Goal: Transaction & Acquisition: Book appointment/travel/reservation

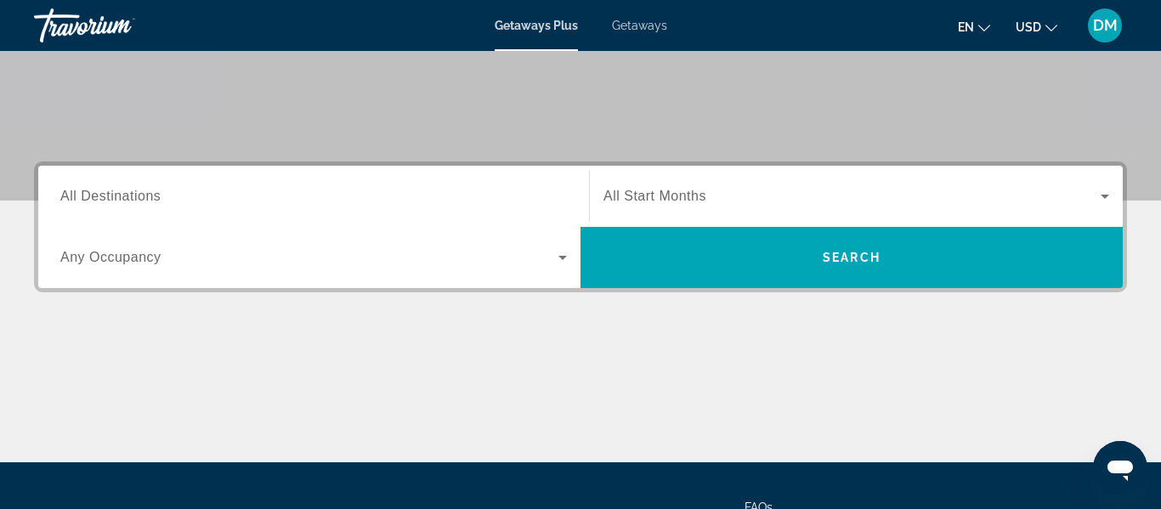
scroll to position [308, 0]
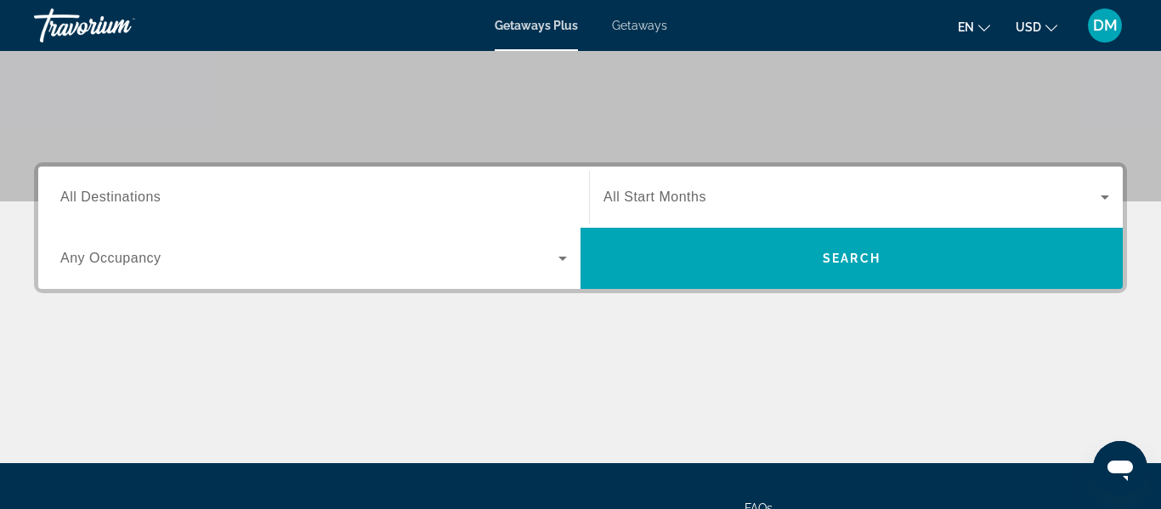
click at [565, 260] on icon "Search widget" at bounding box center [562, 258] width 20 height 20
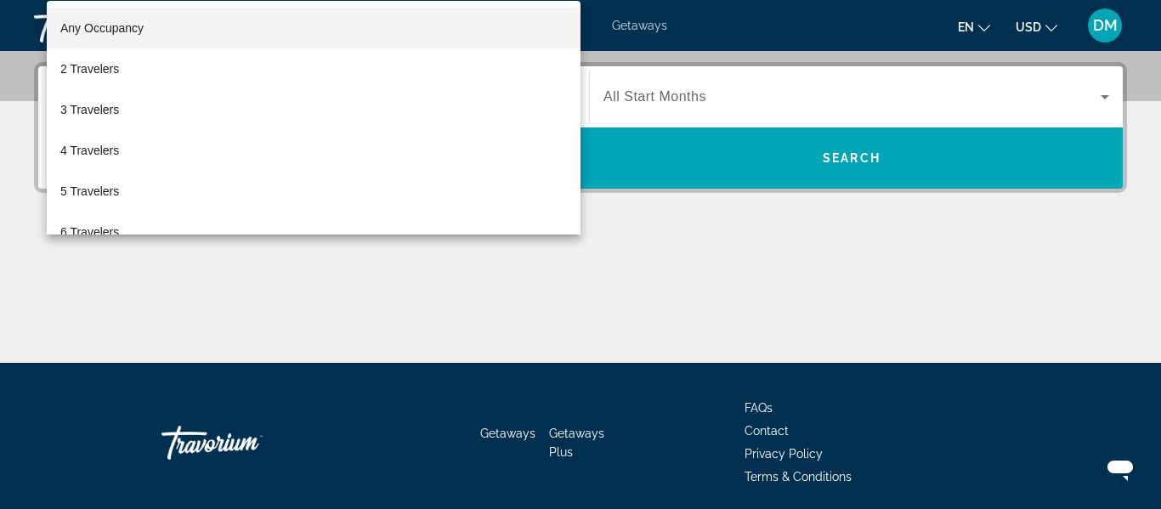
scroll to position [416, 0]
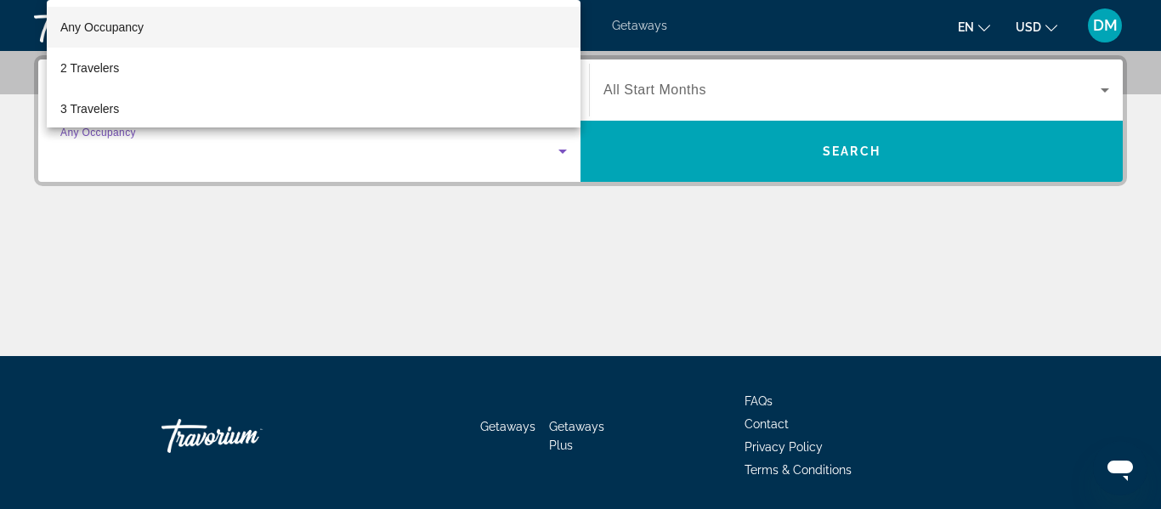
click at [565, 260] on div at bounding box center [580, 254] width 1161 height 509
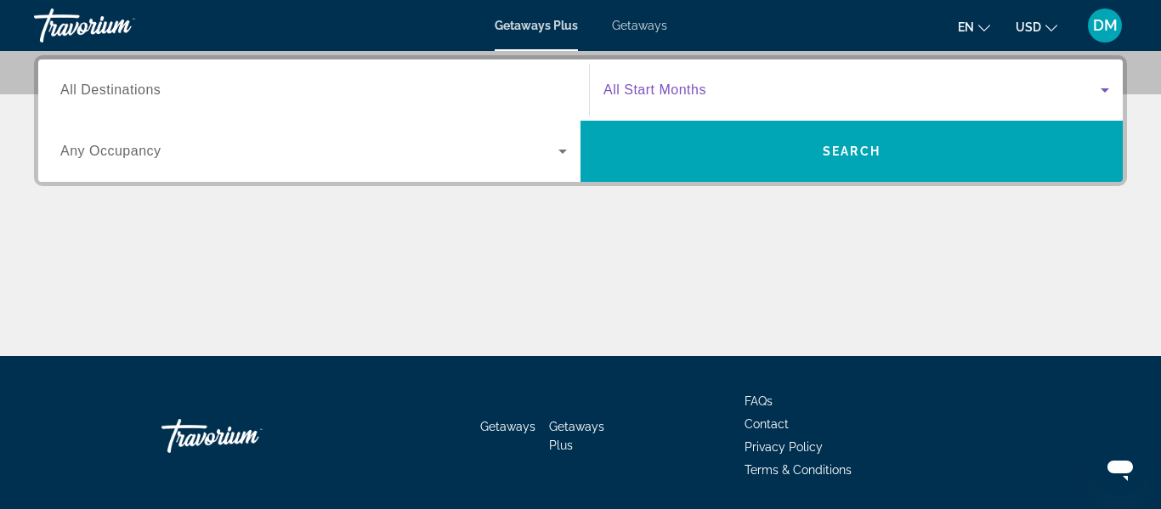
click at [1104, 90] on icon "Search widget" at bounding box center [1104, 90] width 8 height 4
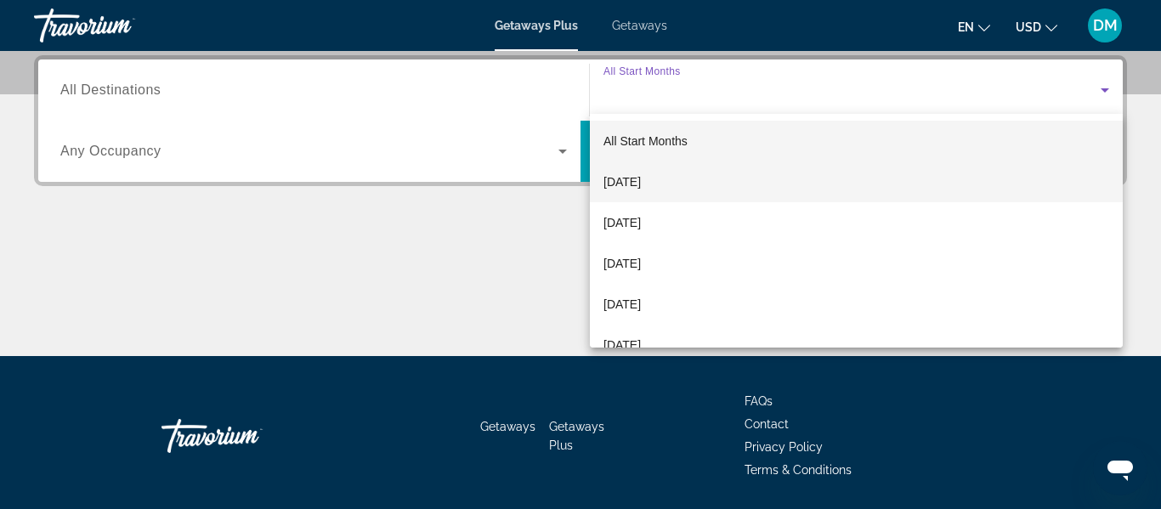
click at [790, 181] on mat-option "[DATE]" at bounding box center [856, 181] width 533 height 41
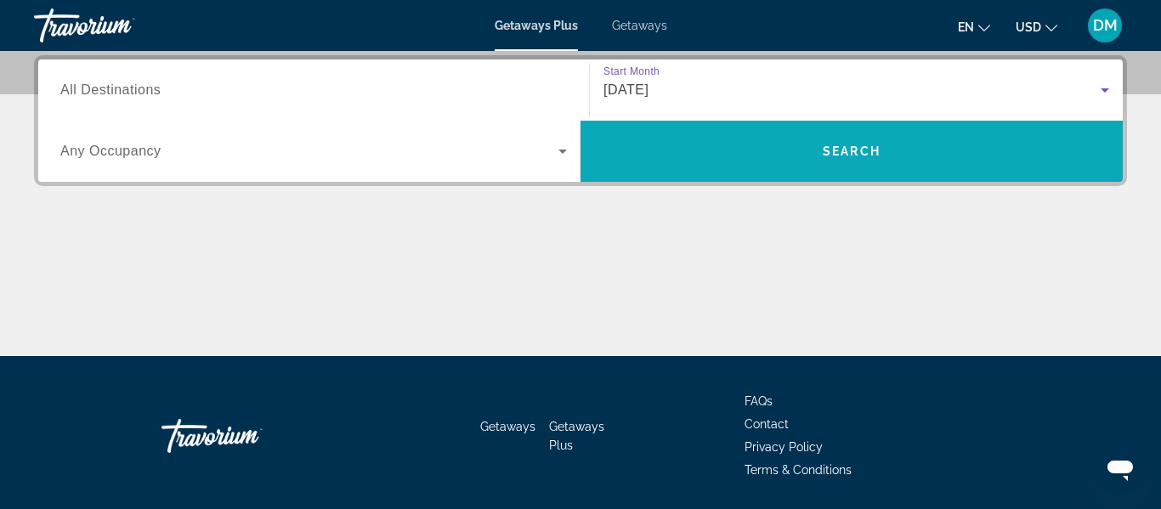
click at [798, 160] on span "Search widget" at bounding box center [851, 151] width 542 height 41
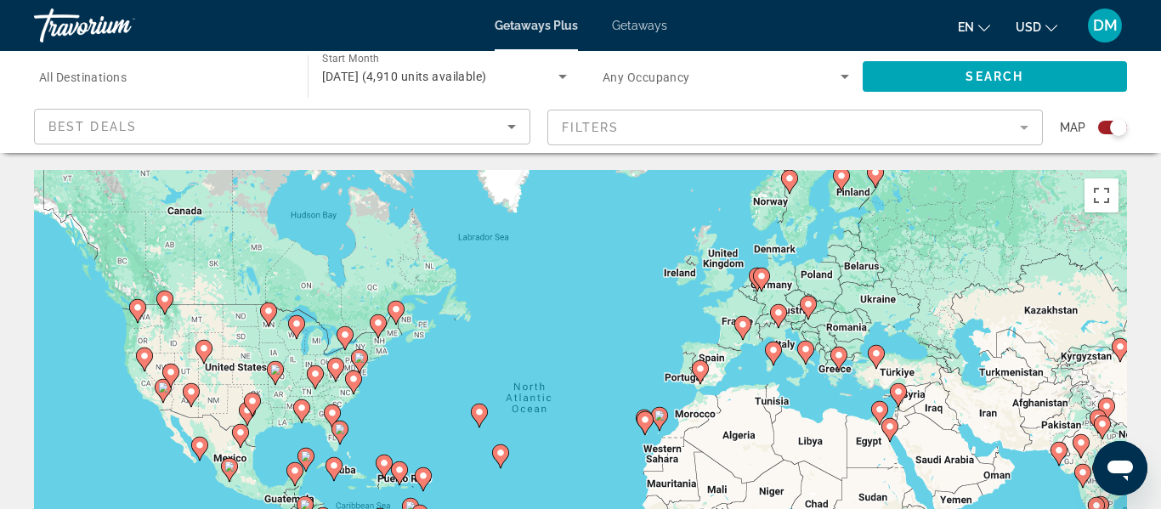
click at [1022, 127] on mat-form-field "Filters" at bounding box center [795, 128] width 496 height 36
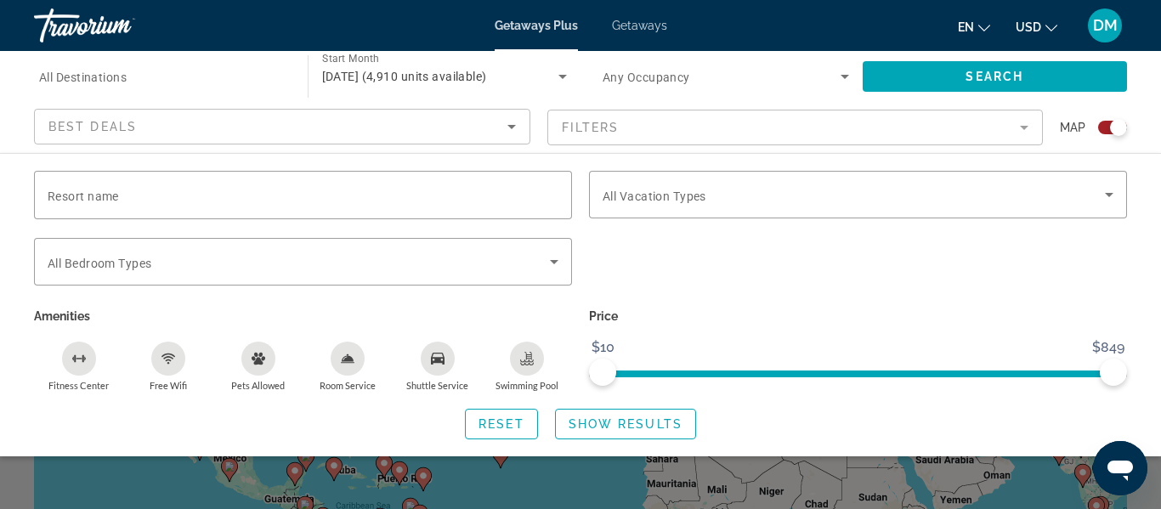
click at [1026, 126] on mat-form-field "Filters" at bounding box center [795, 128] width 496 height 36
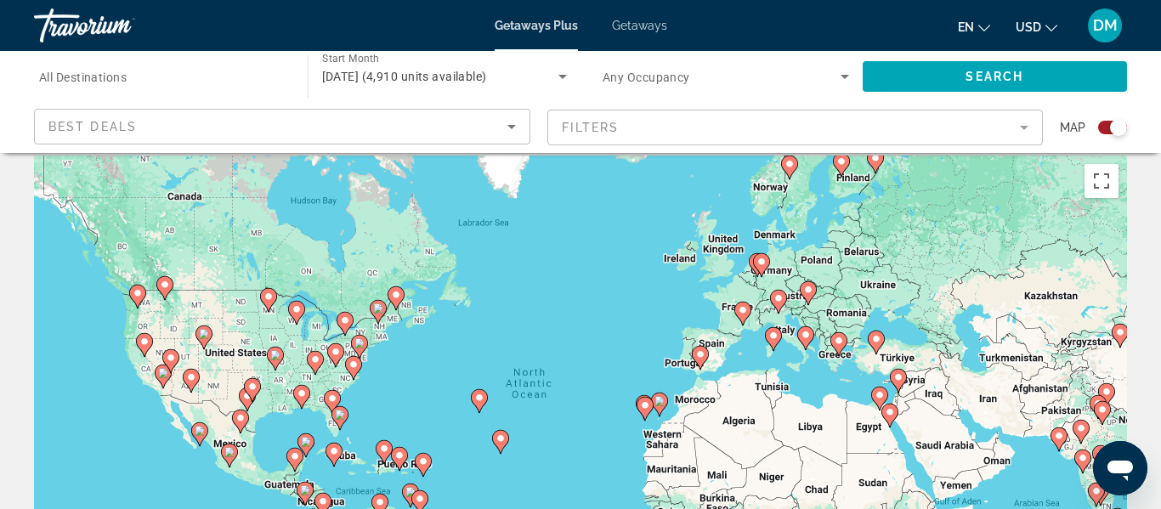
scroll to position [8, 0]
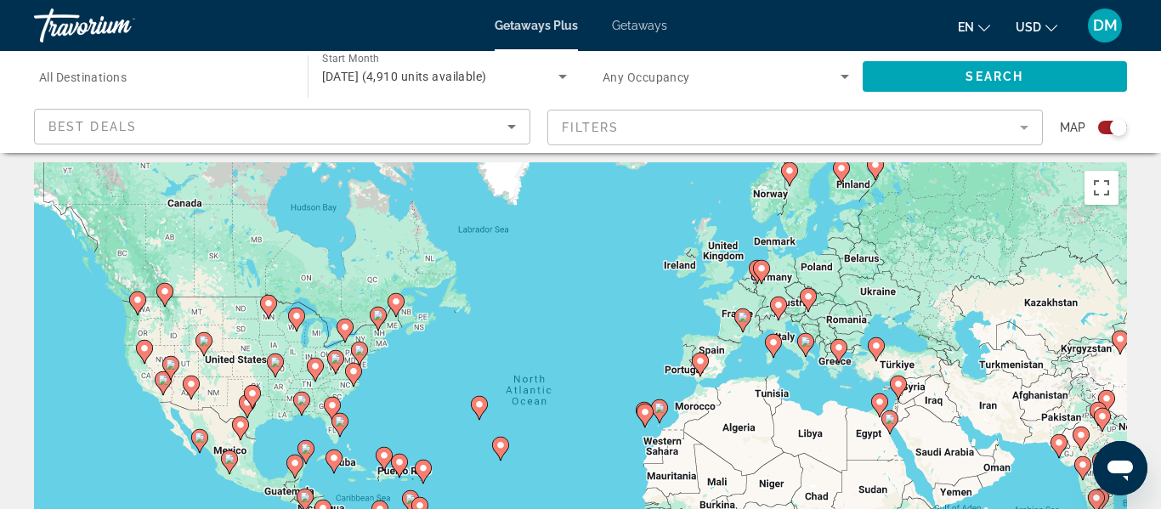
click at [278, 376] on gmp-advanced-marker "Main content" at bounding box center [275, 365] width 17 height 25
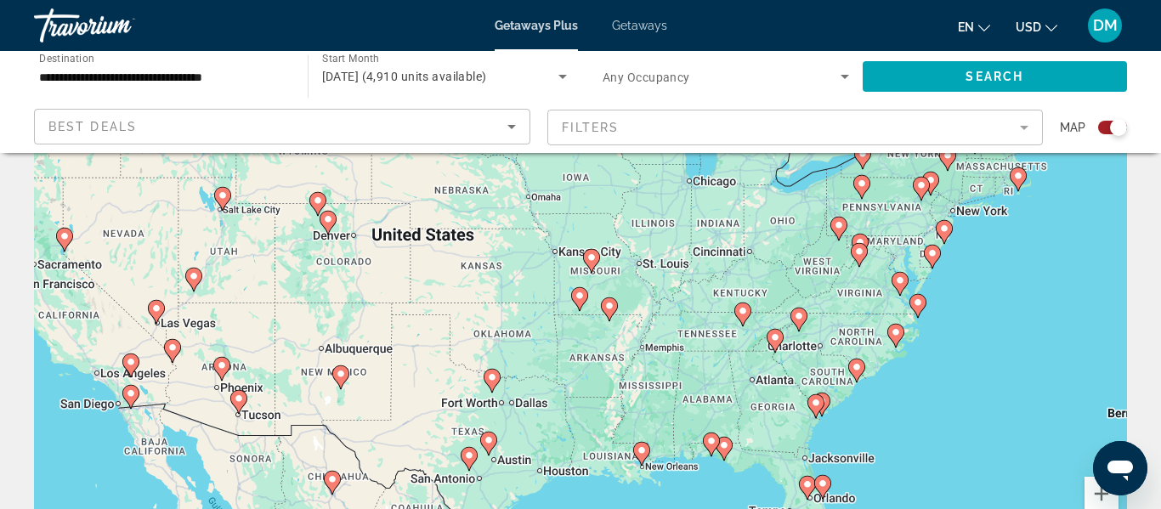
scroll to position [117, 0]
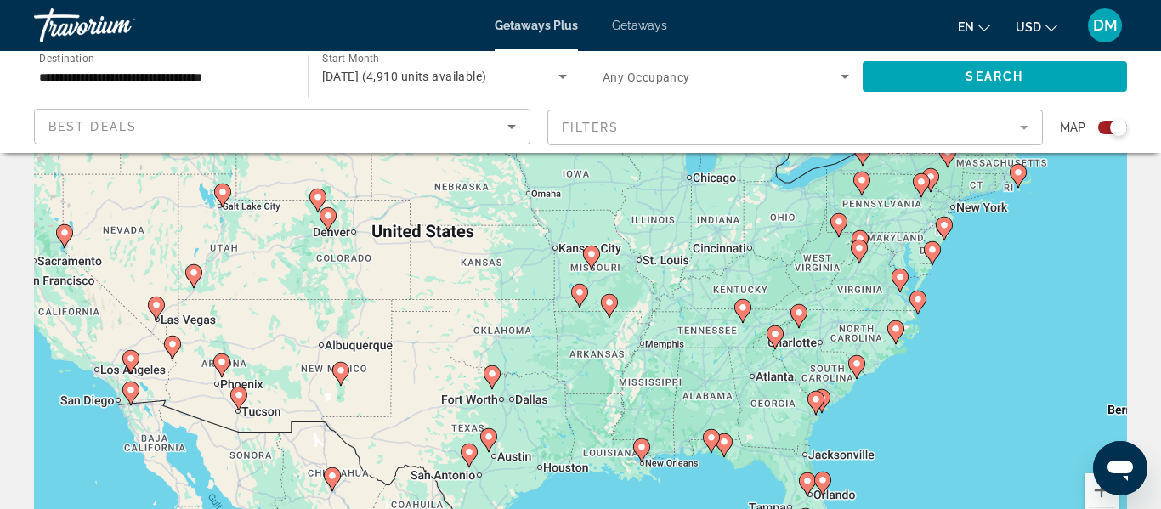
click at [641, 453] on icon "Main content" at bounding box center [641, 450] width 15 height 22
type input "**********"
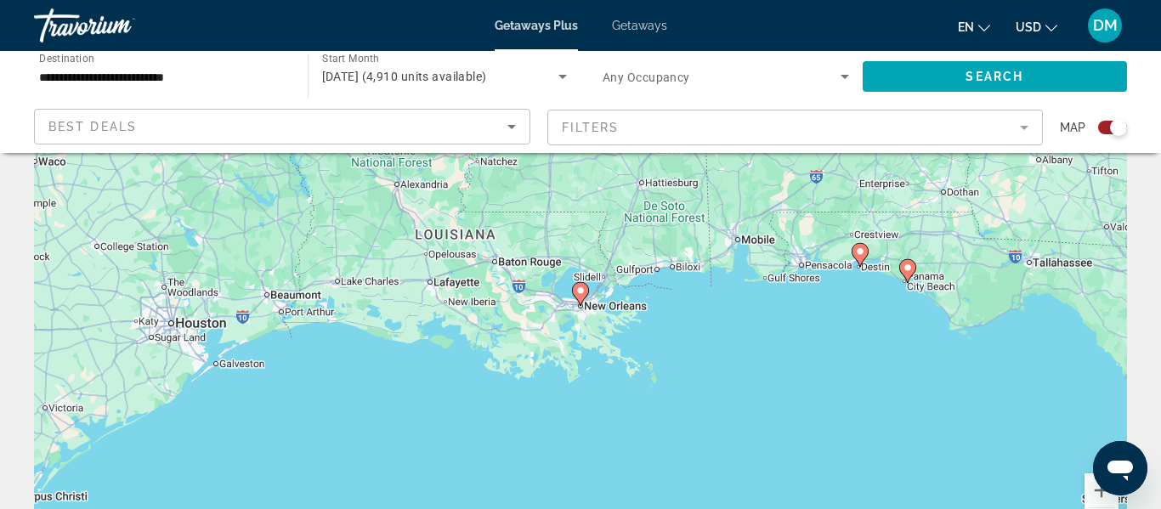
click at [584, 301] on gmp-advanced-marker "Main content" at bounding box center [580, 293] width 17 height 25
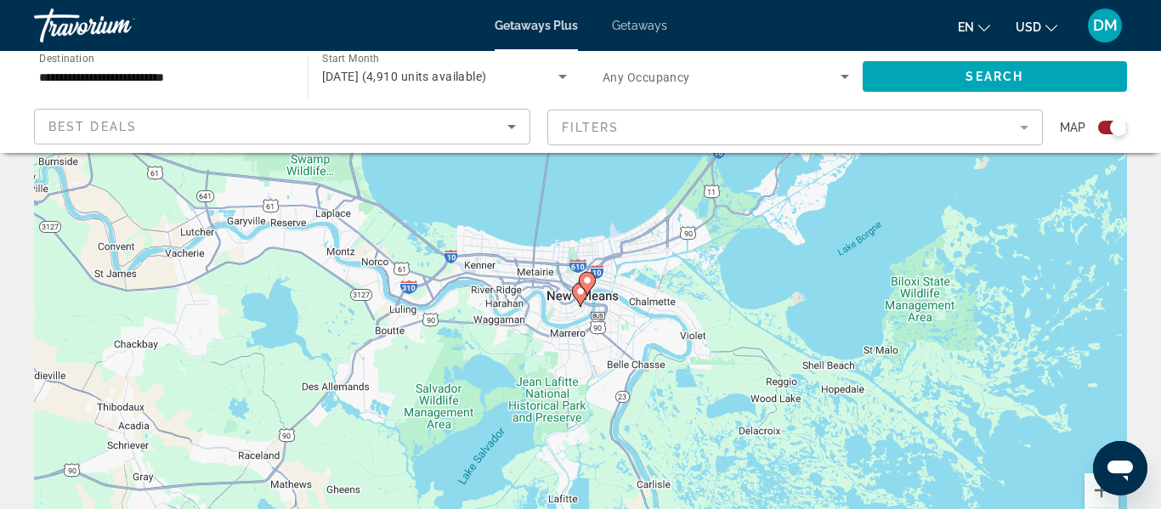
click at [583, 297] on icon "Main content" at bounding box center [580, 295] width 15 height 22
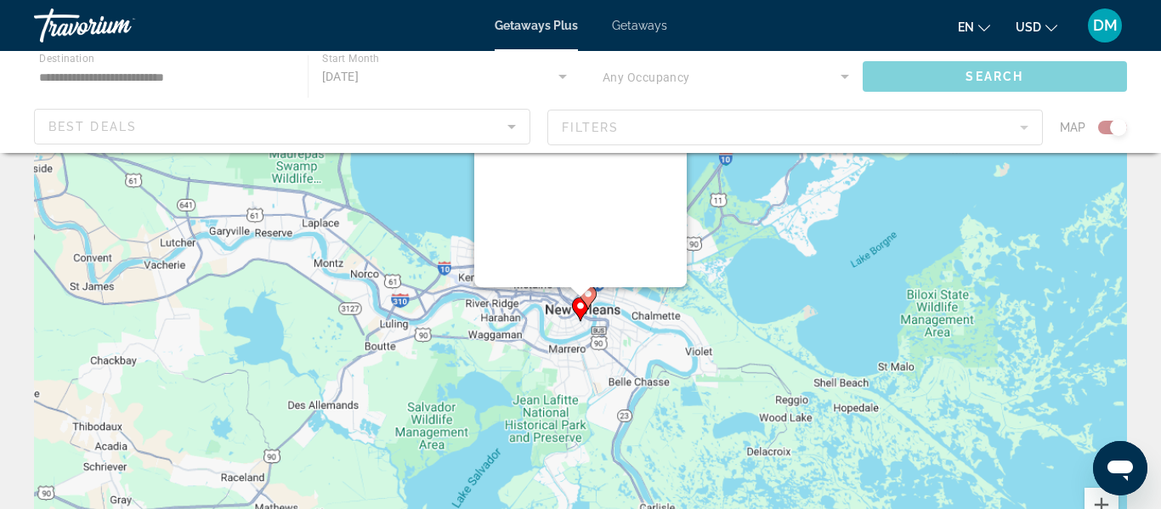
scroll to position [0, 0]
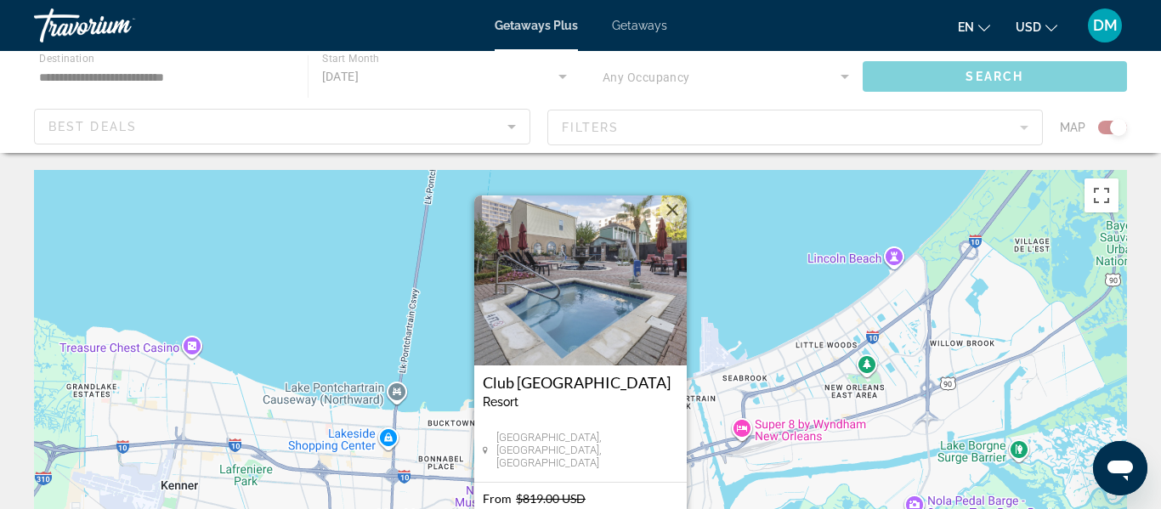
click at [583, 297] on img "Main content" at bounding box center [580, 280] width 212 height 170
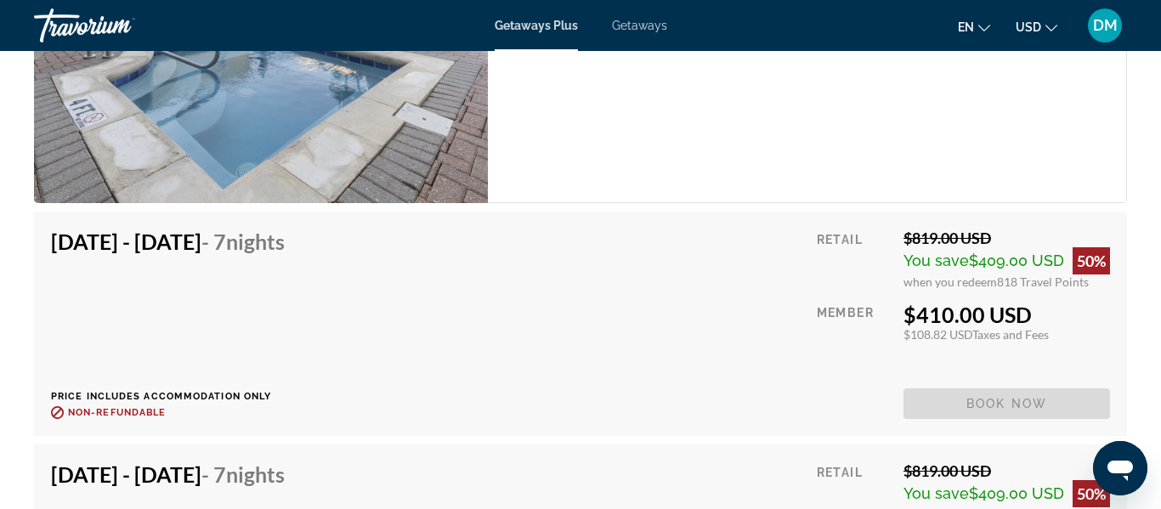
scroll to position [3823, 0]
click at [633, 31] on span "Getaways" at bounding box center [639, 26] width 55 height 14
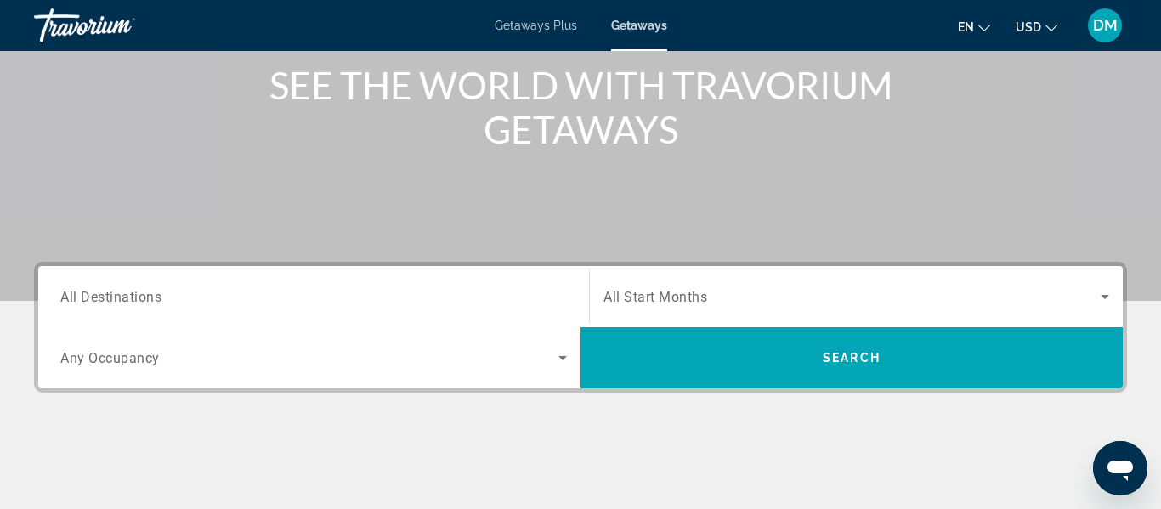
scroll to position [208, 0]
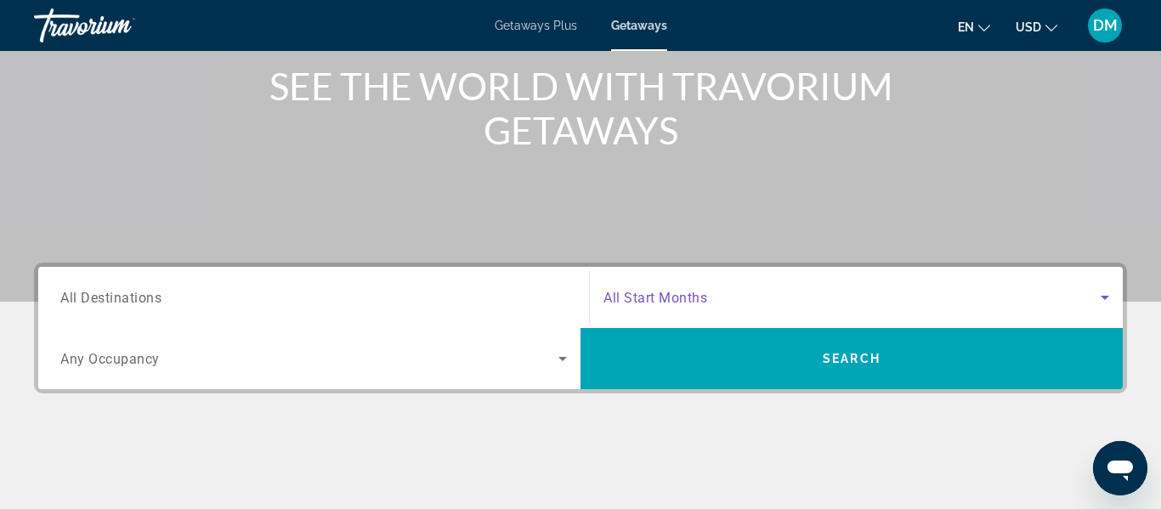
click at [1103, 299] on icon "Search widget" at bounding box center [1104, 297] width 20 height 20
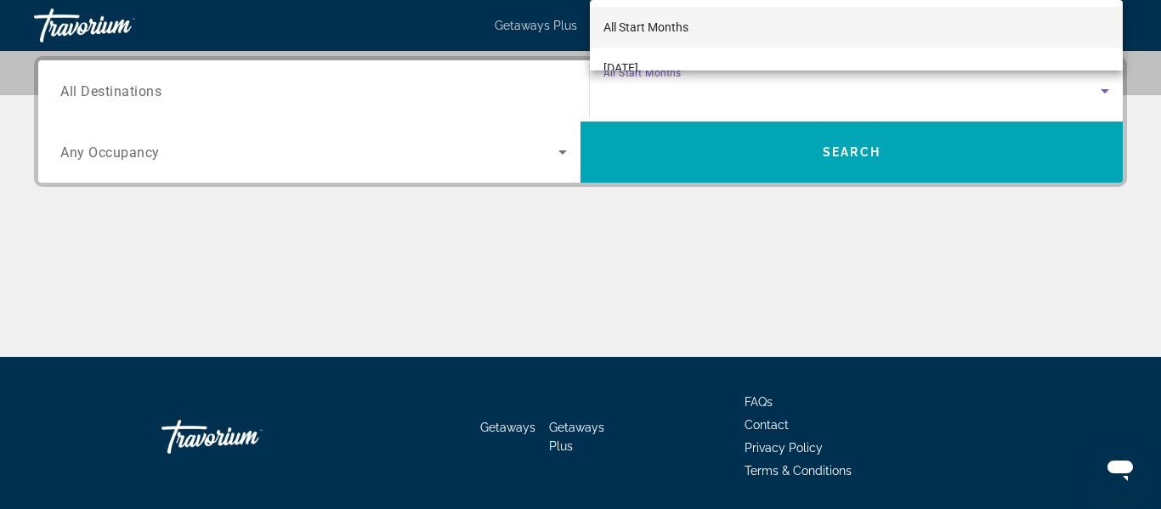
scroll to position [416, 0]
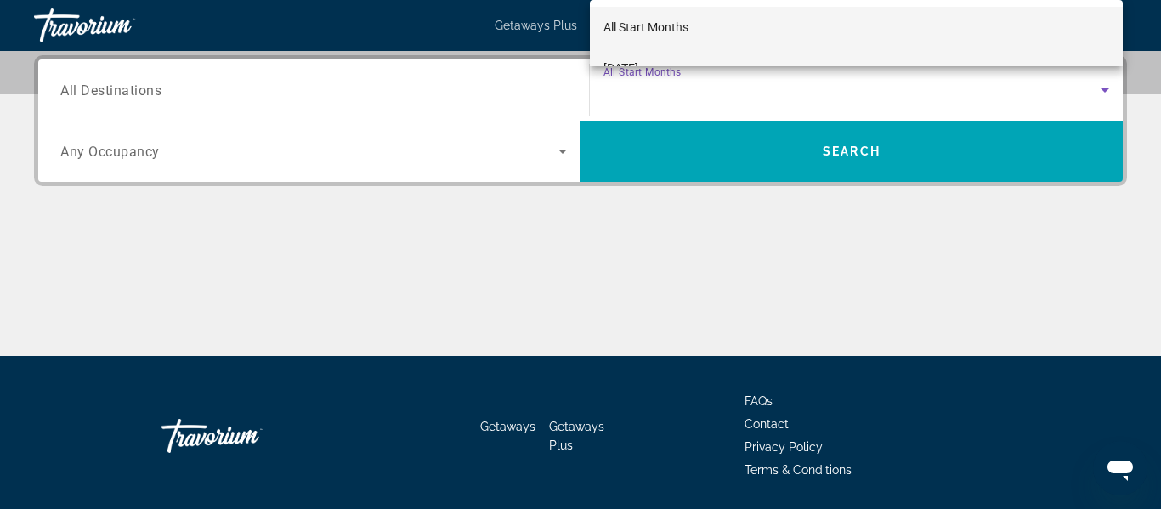
click at [755, 59] on mat-option "[DATE]" at bounding box center [856, 68] width 533 height 41
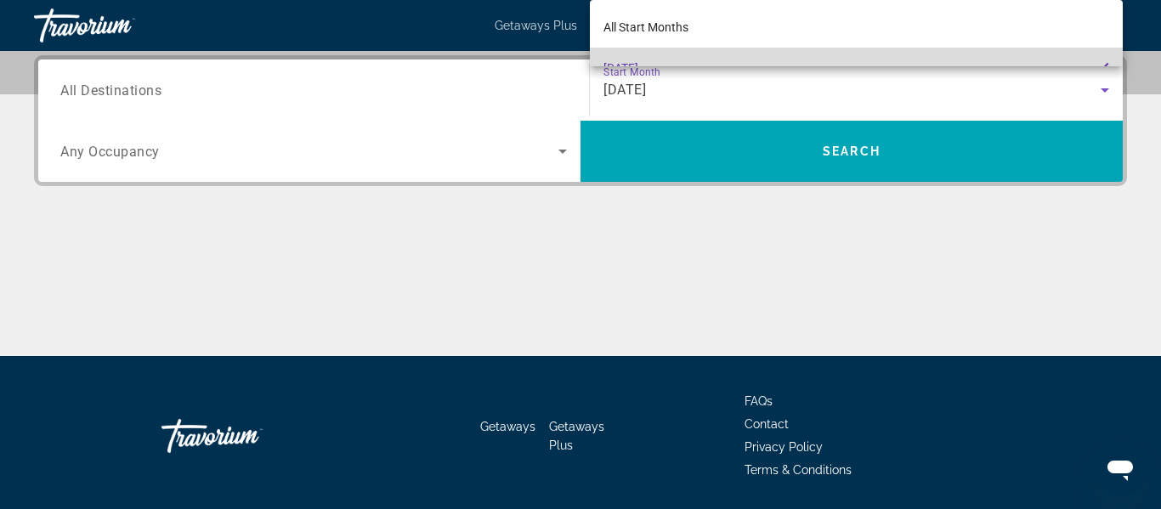
scroll to position [22, 0]
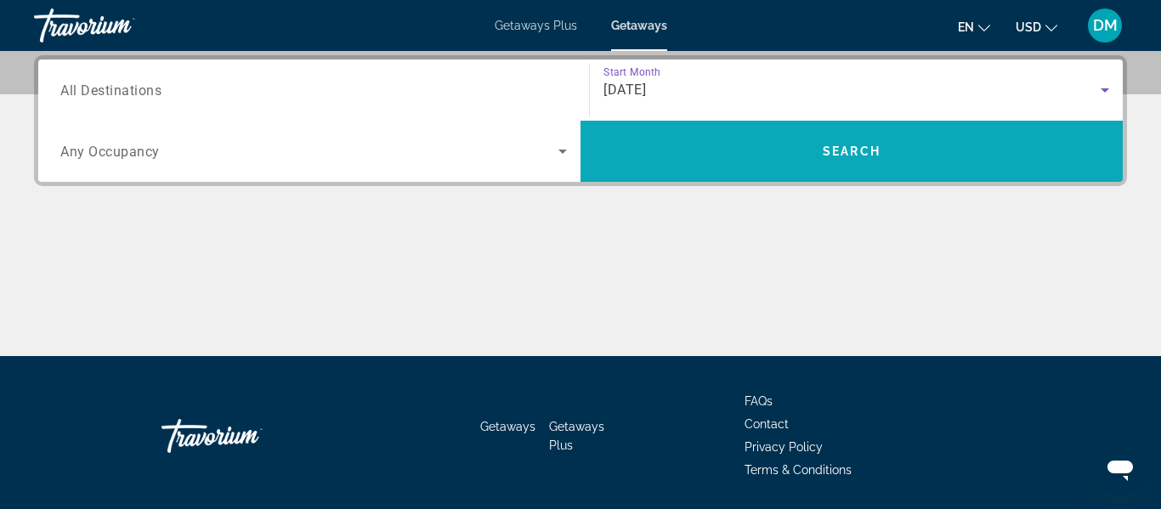
click at [753, 156] on span "Search widget" at bounding box center [851, 151] width 542 height 41
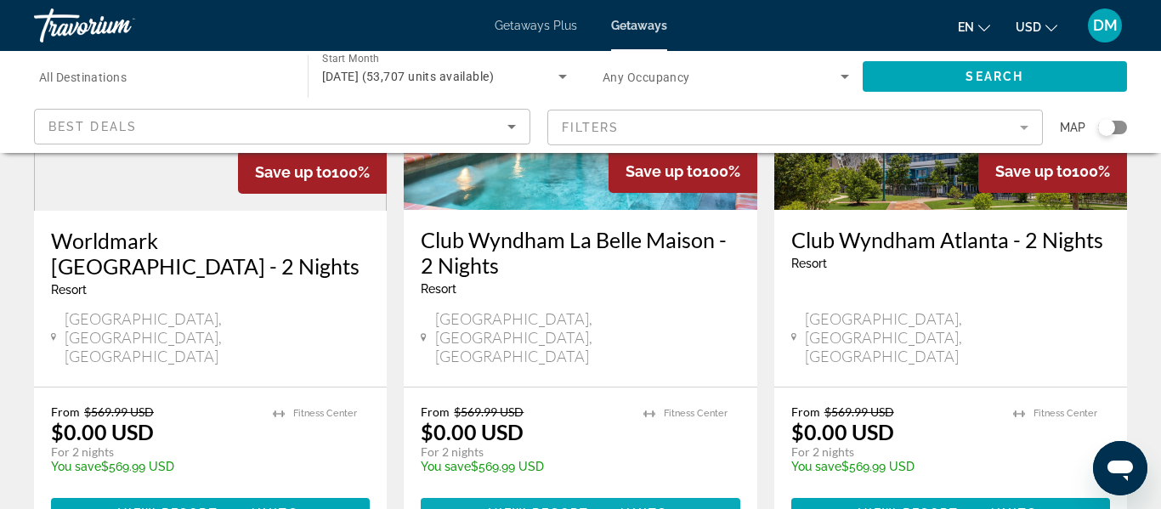
scroll to position [959, 0]
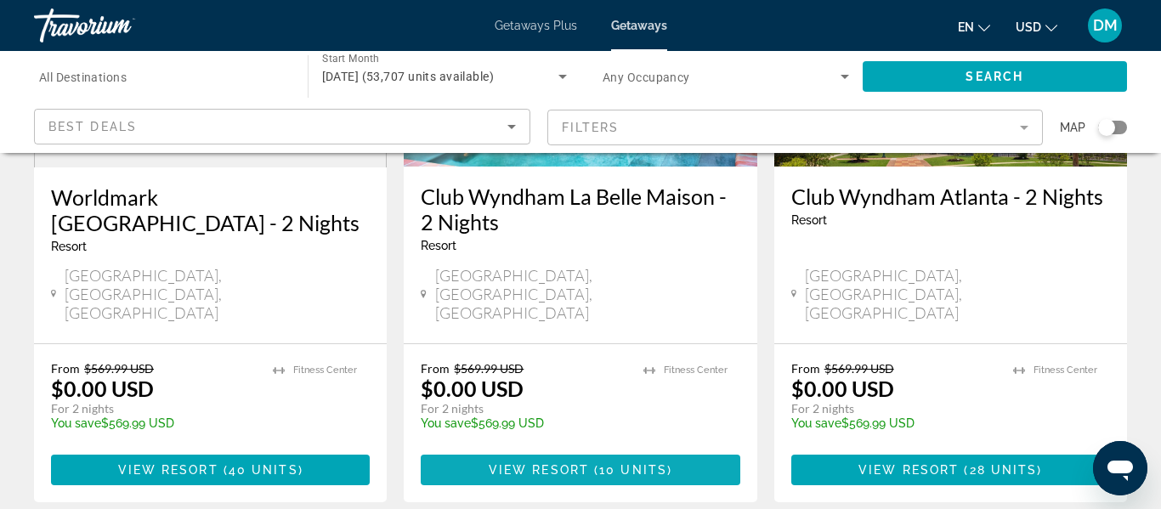
click at [530, 450] on span "Main content" at bounding box center [580, 470] width 319 height 41
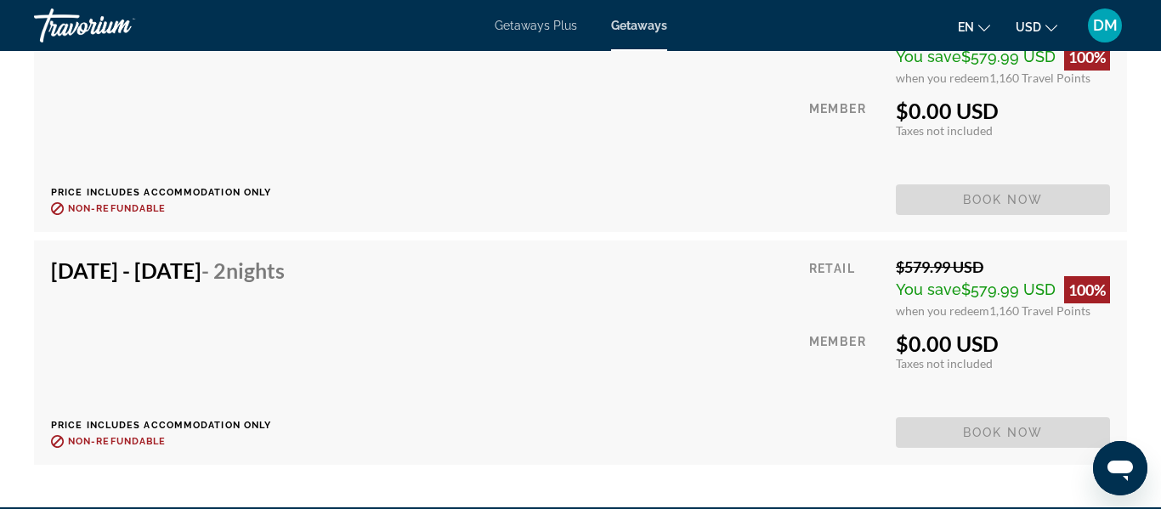
scroll to position [4639, 0]
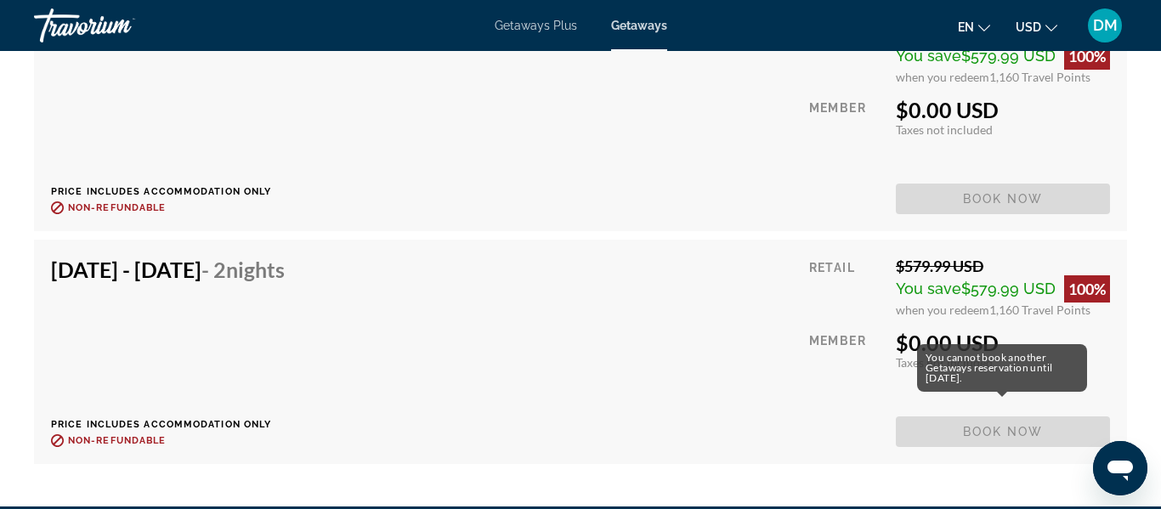
click at [922, 419] on span "Book now" at bounding box center [1003, 431] width 214 height 31
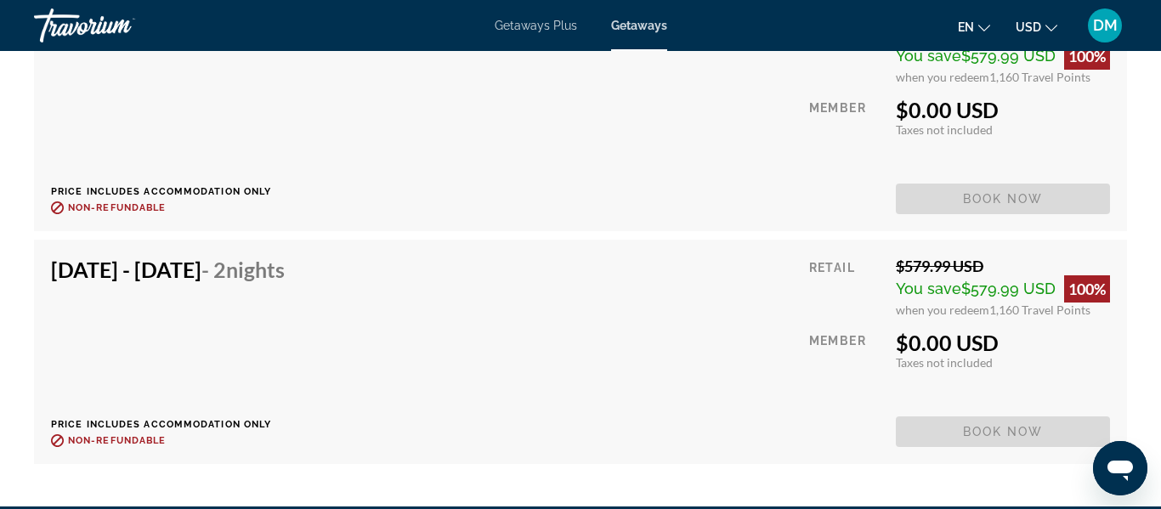
click at [922, 419] on span "Book now" at bounding box center [1003, 431] width 214 height 31
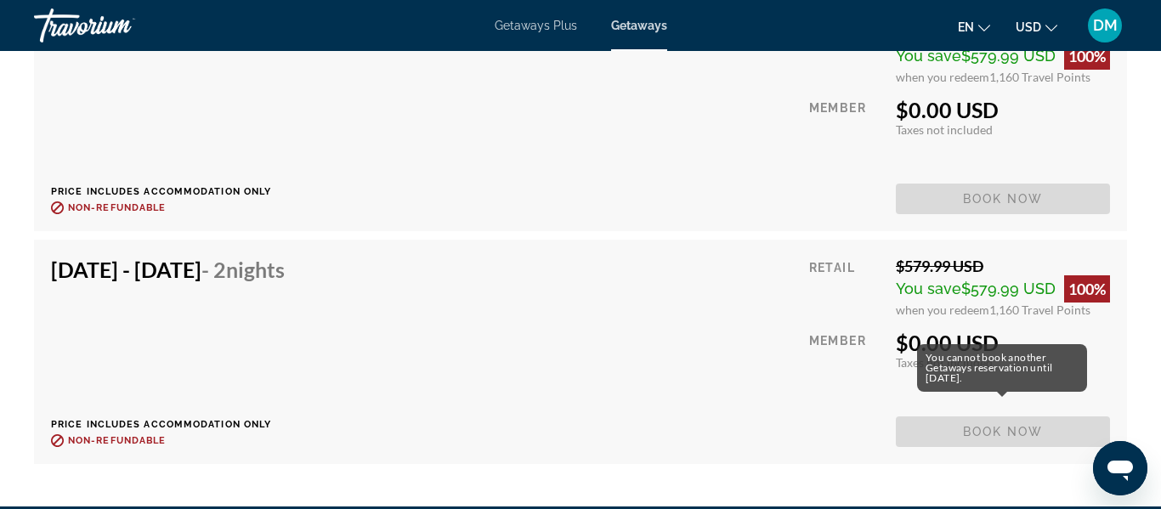
click at [927, 416] on span "Book now" at bounding box center [1003, 431] width 214 height 31
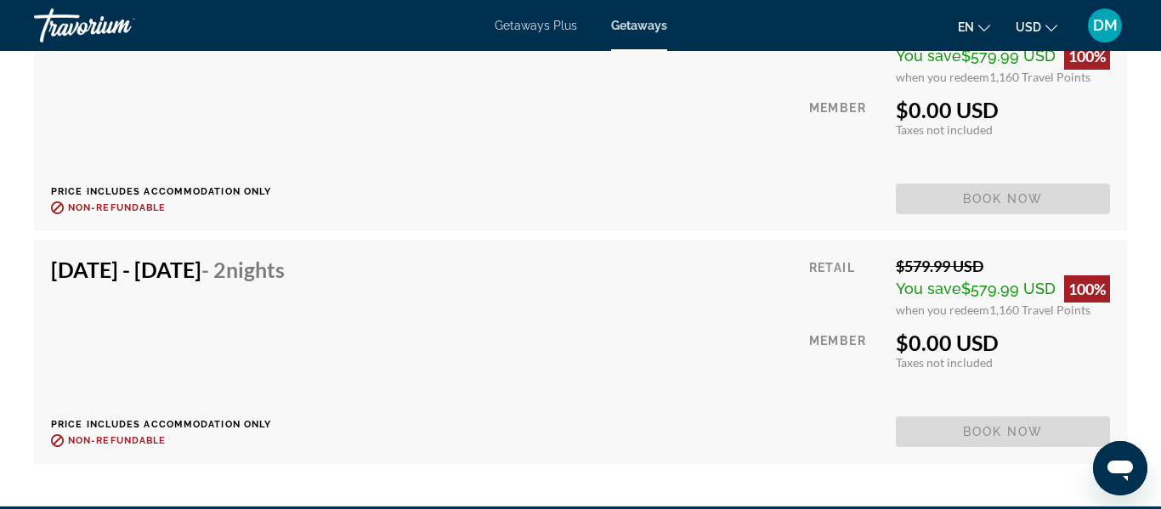
click at [529, 26] on span "Getaways Plus" at bounding box center [536, 26] width 82 height 14
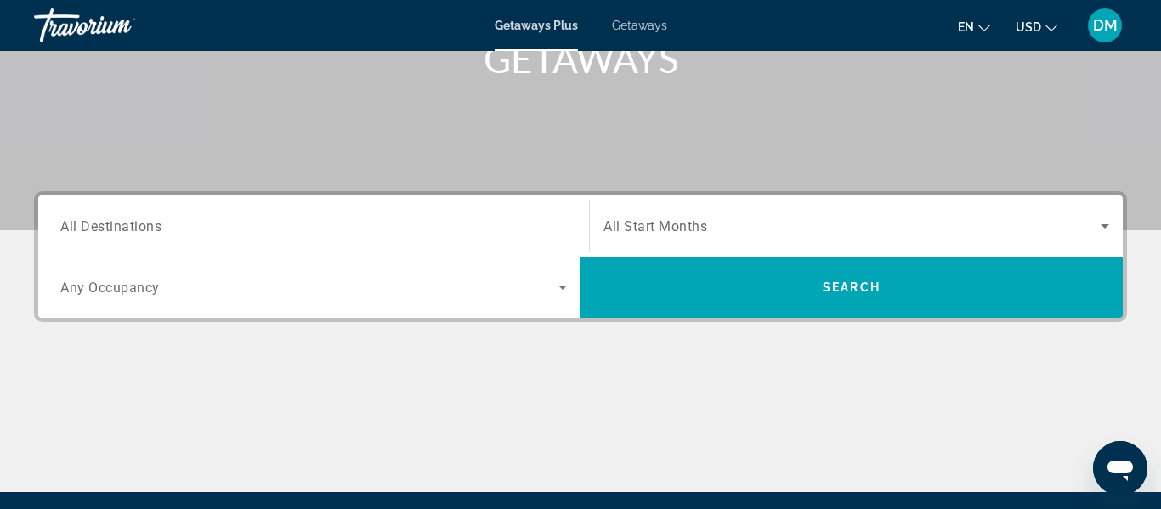
scroll to position [280, 0]
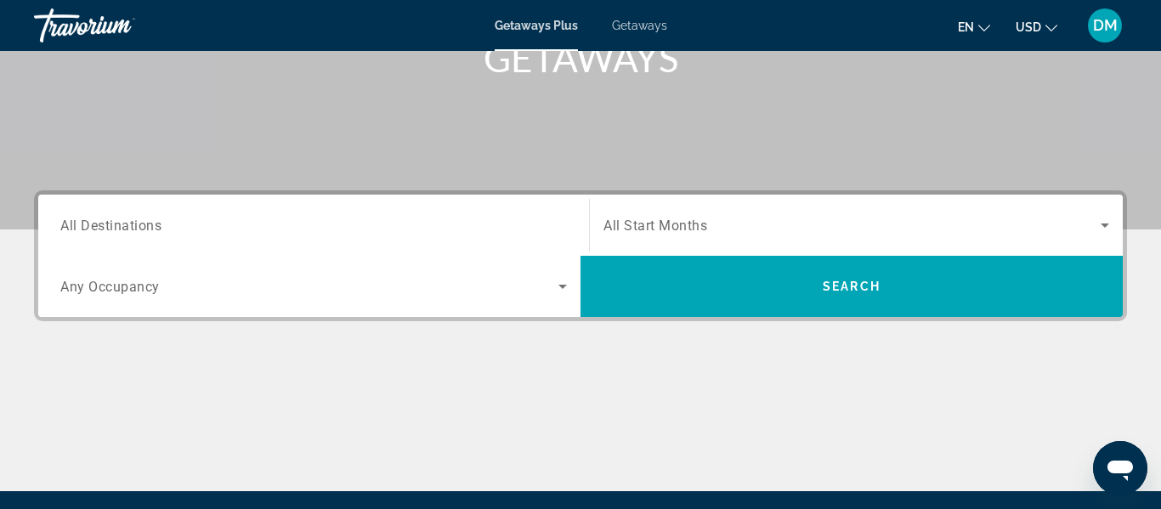
click at [624, 23] on span "Getaways" at bounding box center [639, 26] width 55 height 14
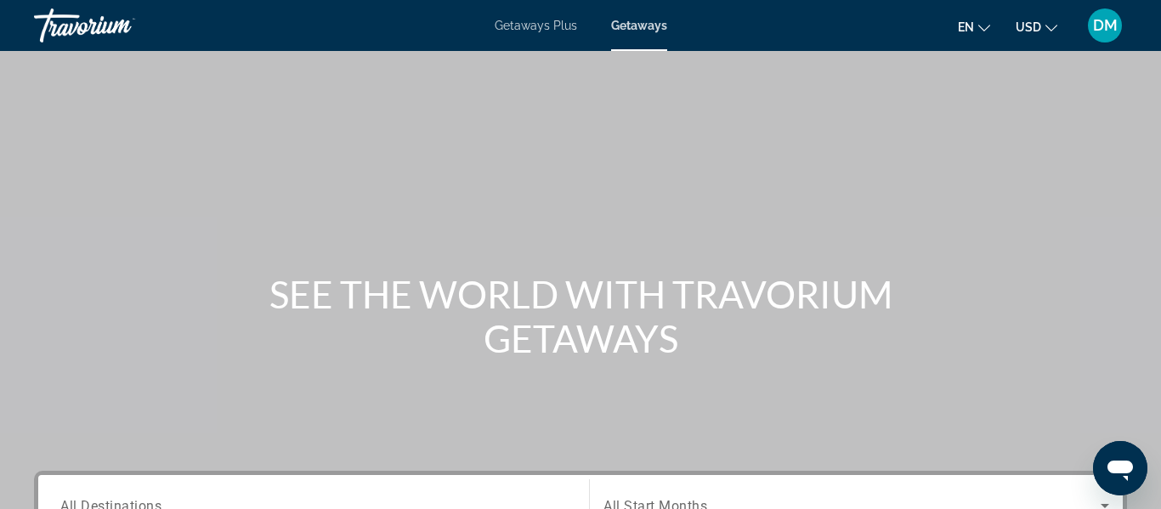
click at [1097, 29] on span "DM" at bounding box center [1105, 25] width 25 height 17
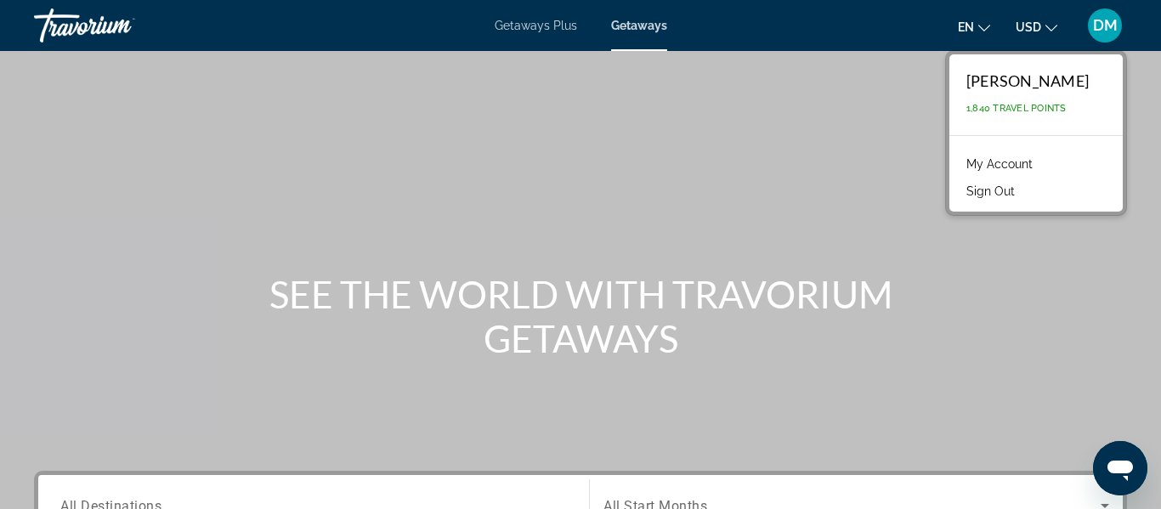
click at [964, 167] on link "My Account" at bounding box center [999, 164] width 83 height 22
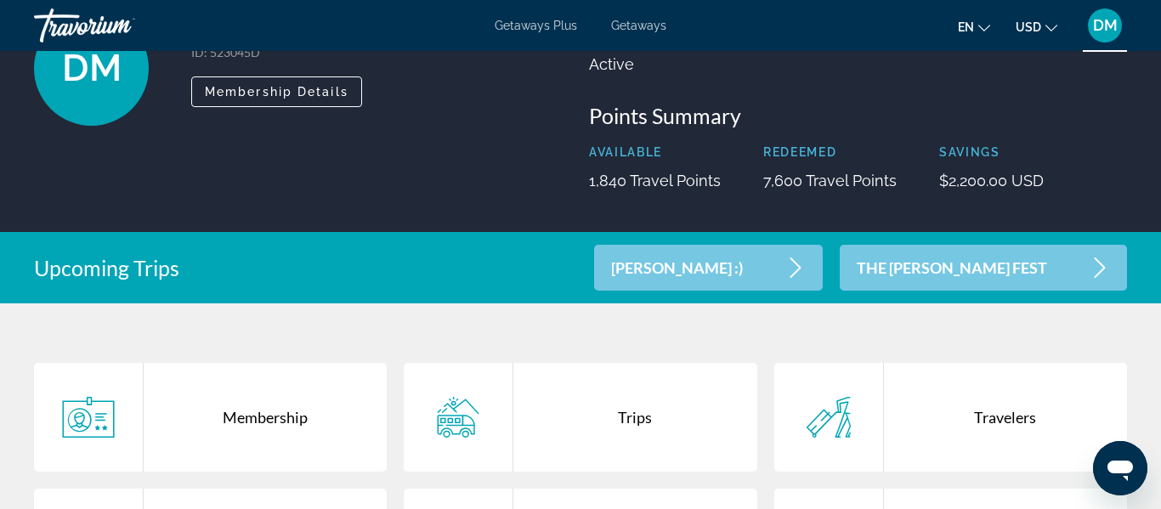
scroll to position [148, 0]
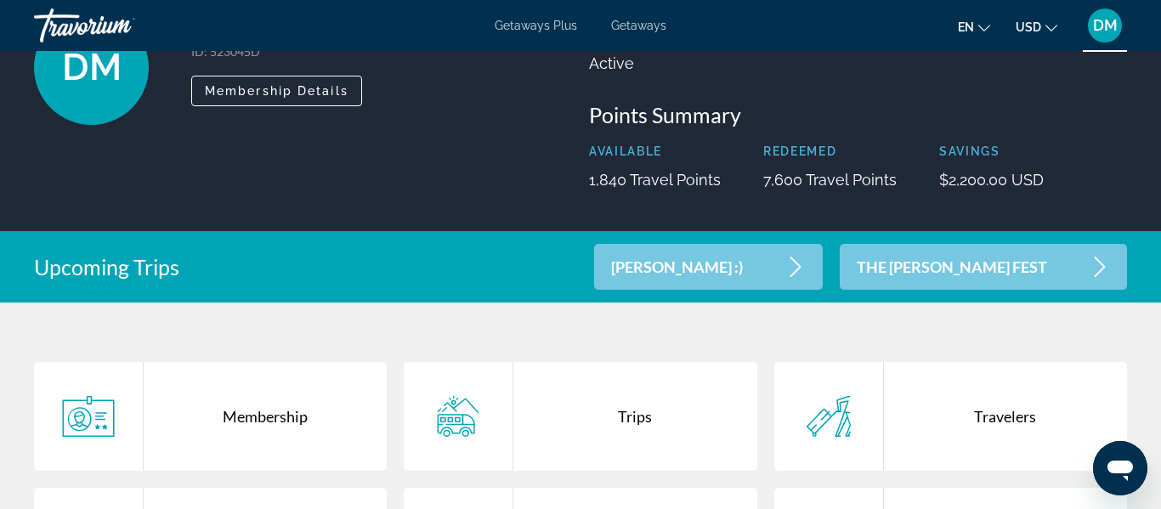
click at [525, 274] on div "Upcoming Trips [PERSON_NAME] :) THE [PERSON_NAME] FEST" at bounding box center [580, 267] width 1161 height 46
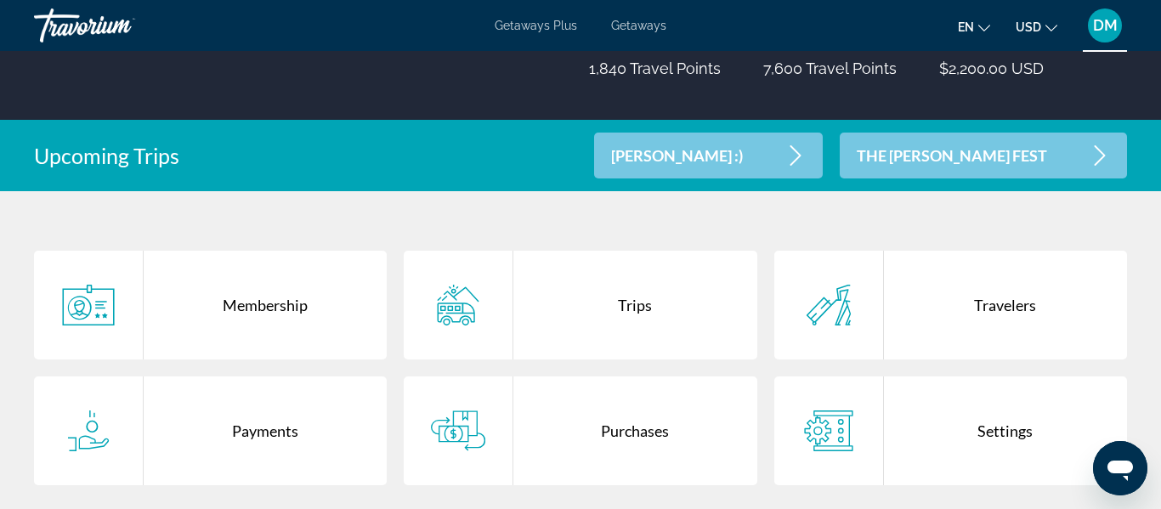
scroll to position [263, 0]
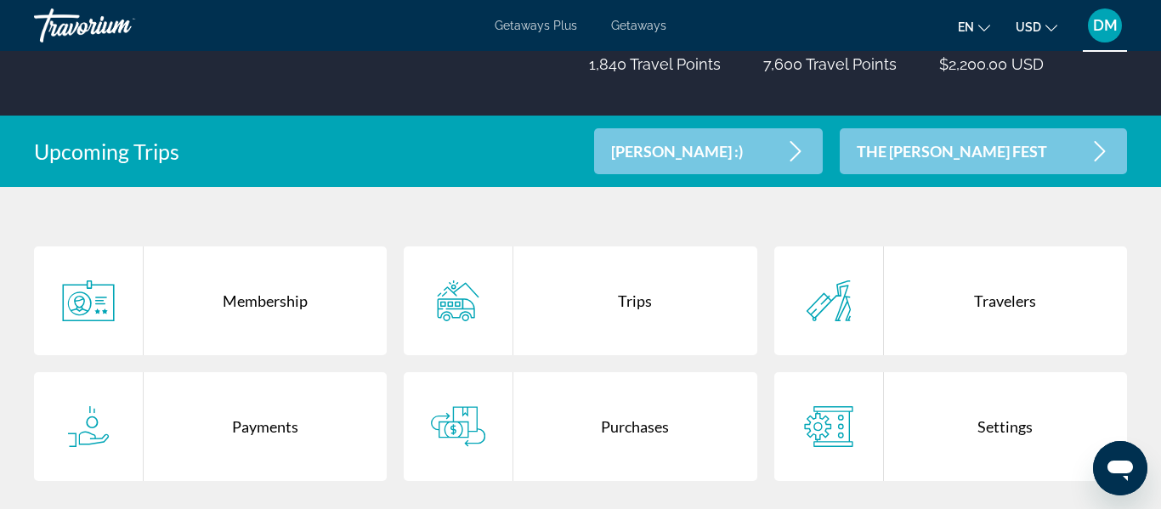
click at [1099, 153] on icon "Main content" at bounding box center [1099, 151] width 20 height 20
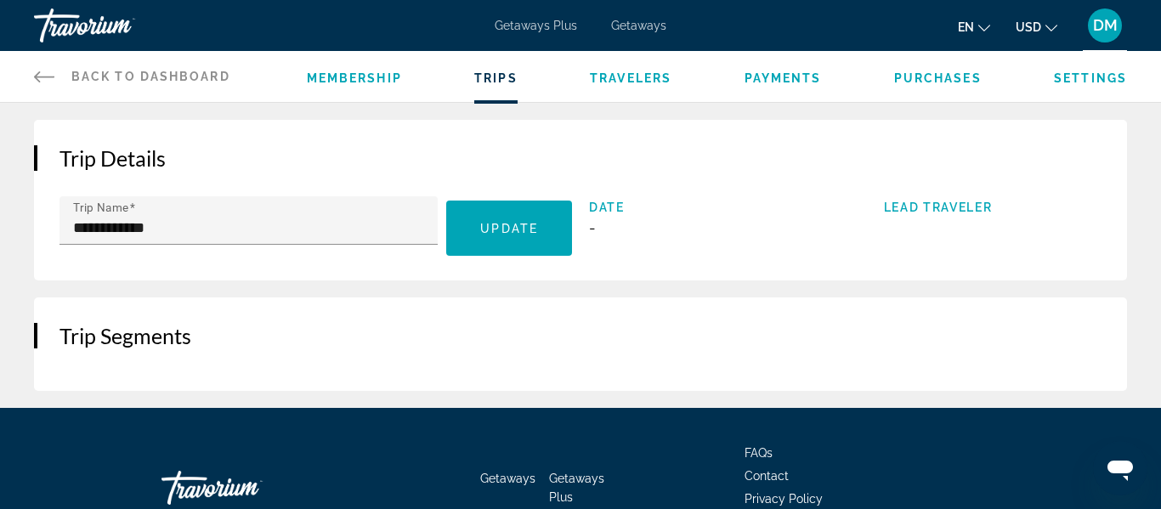
click at [44, 72] on icon "Main content" at bounding box center [44, 76] width 20 height 20
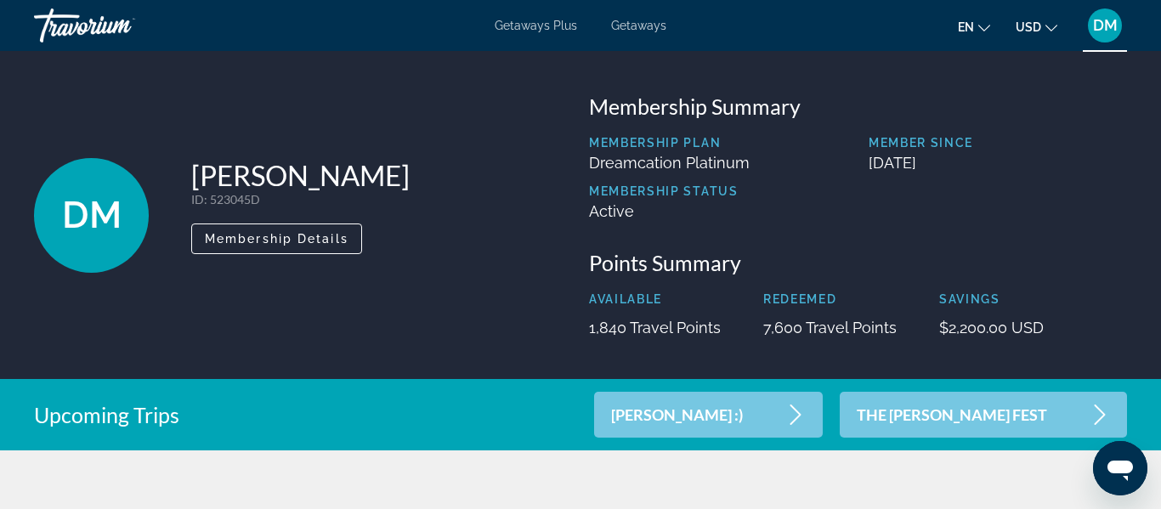
click at [806, 416] on icon "Main content" at bounding box center [795, 414] width 20 height 20
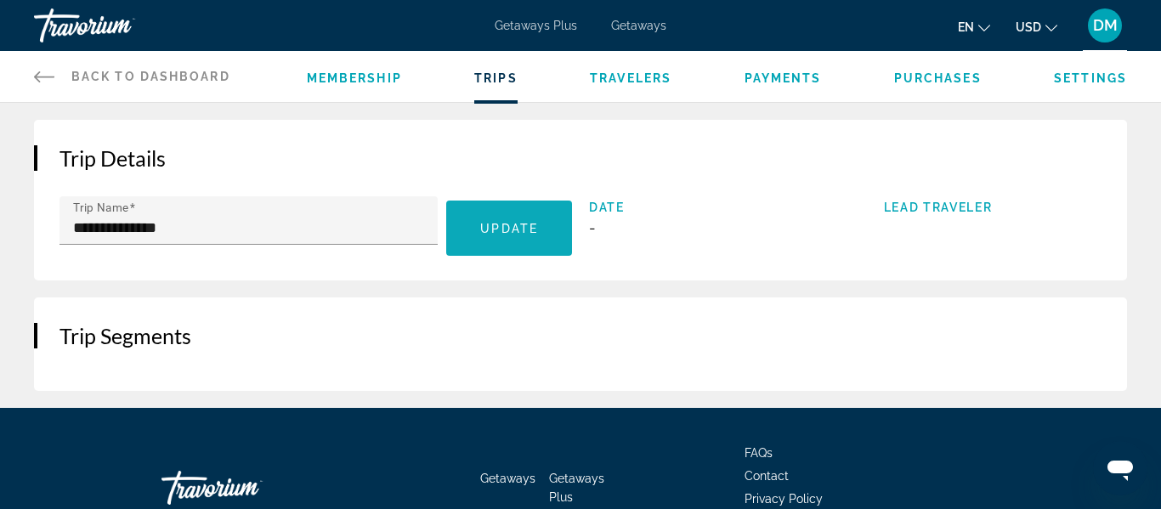
click at [462, 230] on span "Main content" at bounding box center [509, 228] width 126 height 41
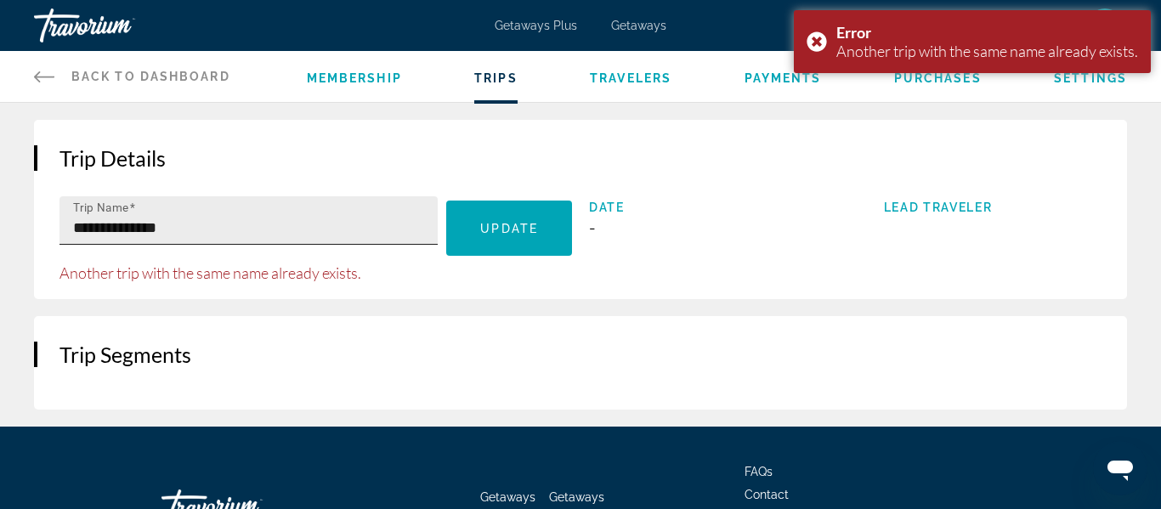
click at [382, 238] on div "**********" at bounding box center [253, 220] width 361 height 48
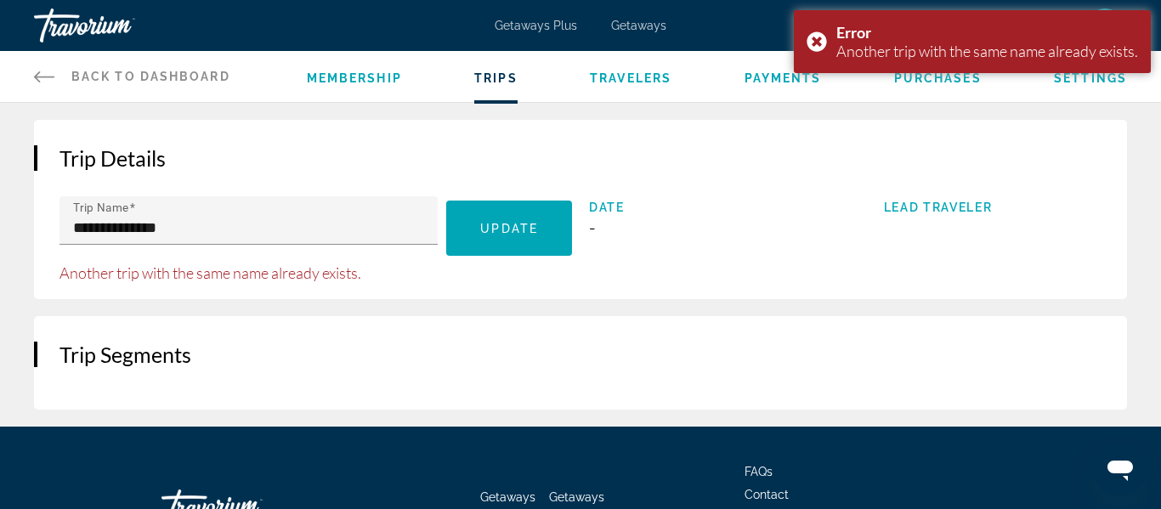
click at [169, 363] on h2 "Trip Segments" at bounding box center [580, 354] width 1042 height 25
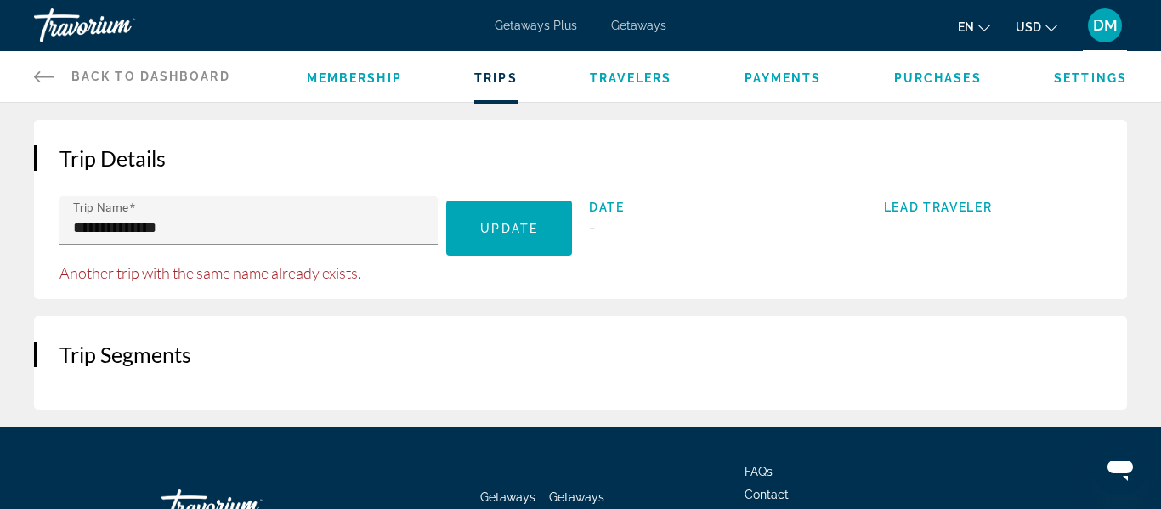
click at [36, 78] on icon "Main content" at bounding box center [44, 76] width 20 height 20
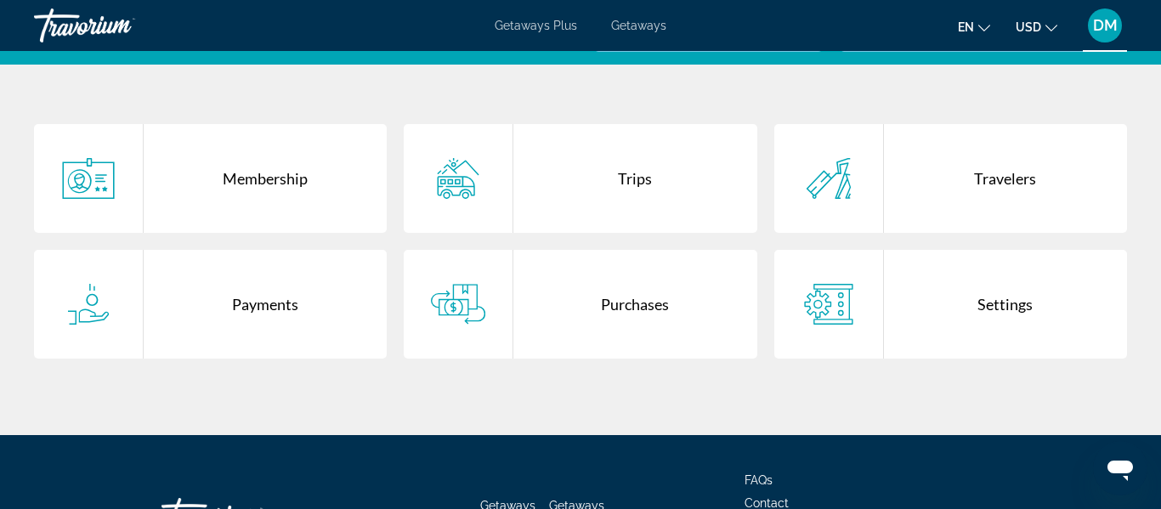
scroll to position [390, 0]
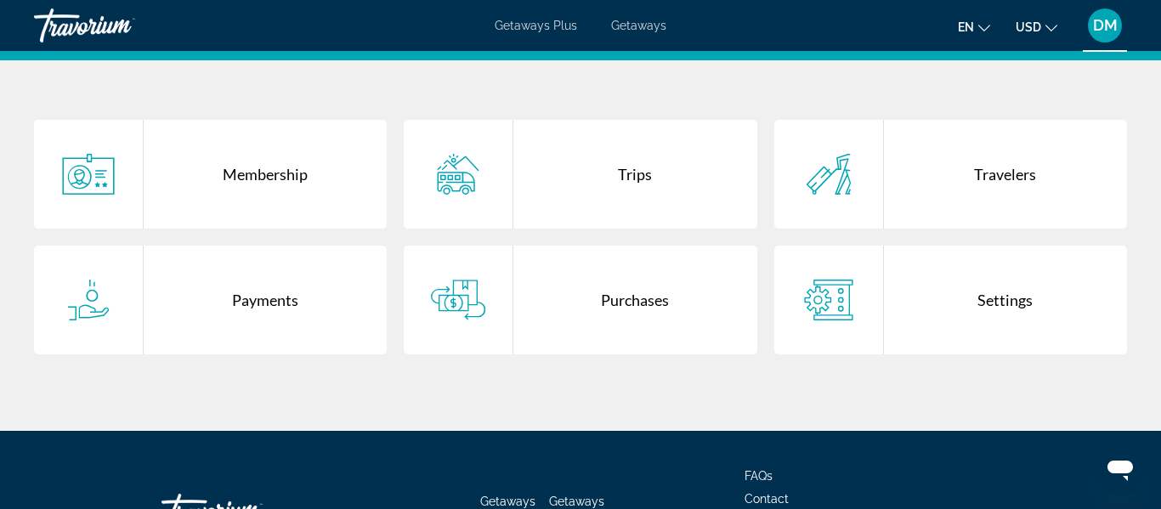
click at [591, 298] on div "Purchases" at bounding box center [634, 300] width 243 height 109
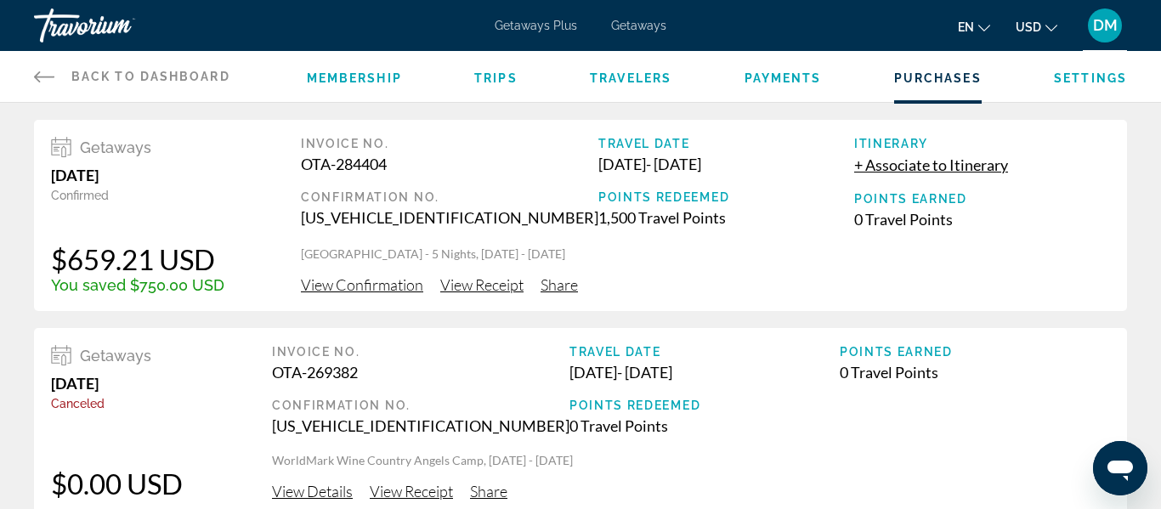
click at [455, 283] on span "View Receipt" at bounding box center [481, 284] width 83 height 19
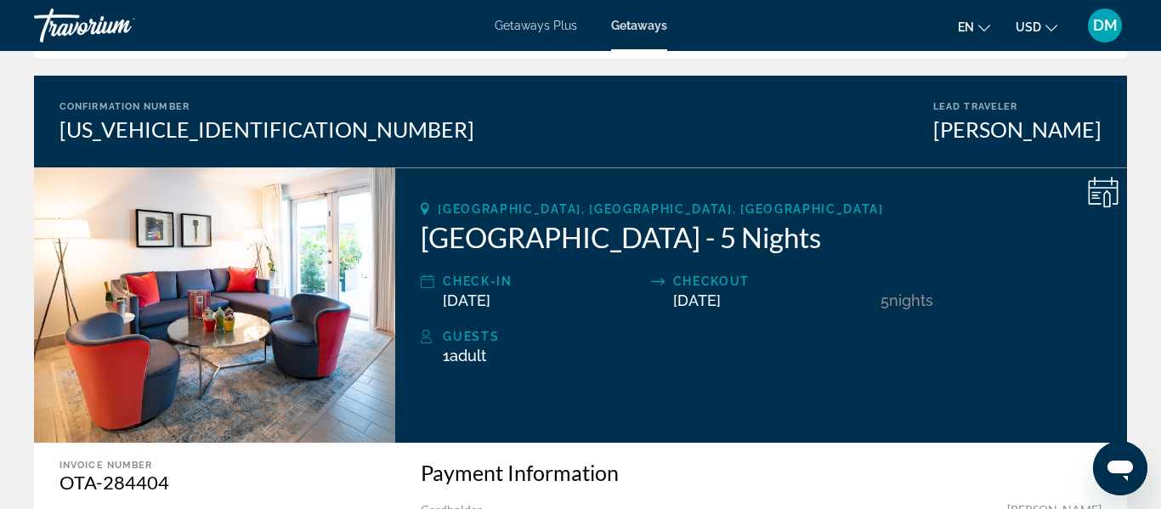
scroll to position [132, 0]
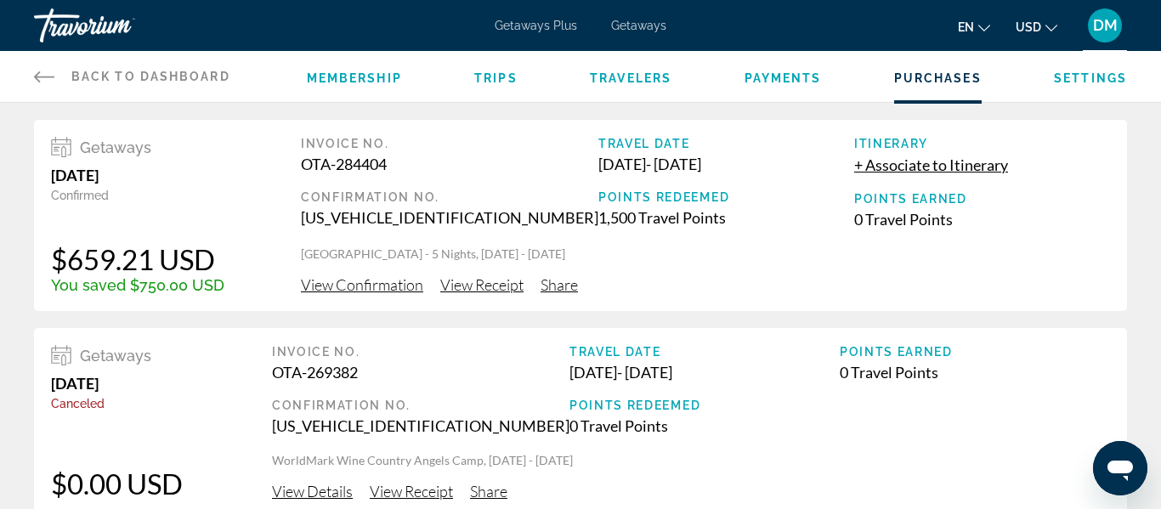
click at [389, 79] on span "Membership" at bounding box center [354, 78] width 95 height 14
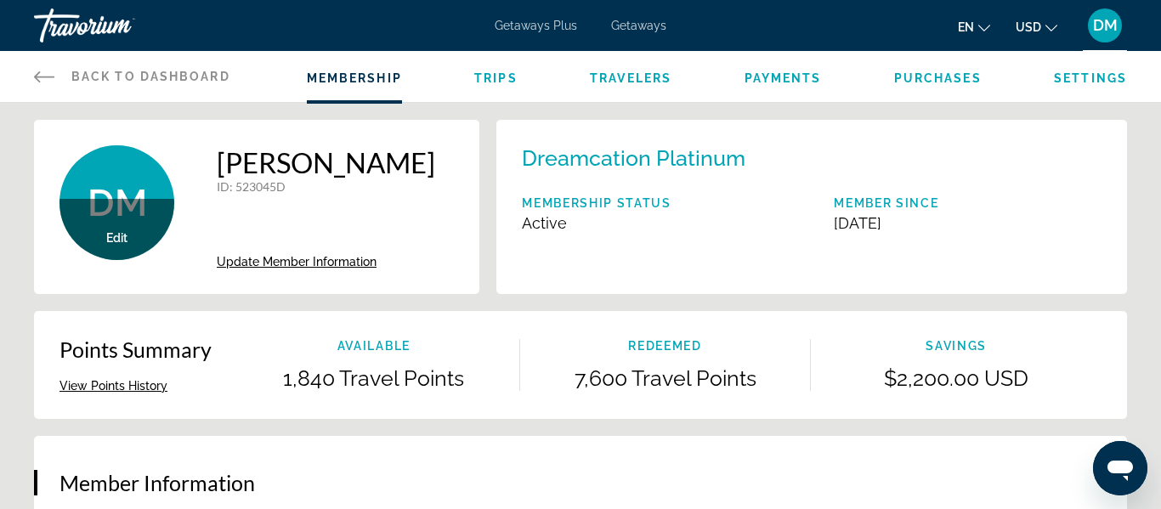
click at [496, 81] on span "Trips" at bounding box center [495, 78] width 43 height 14
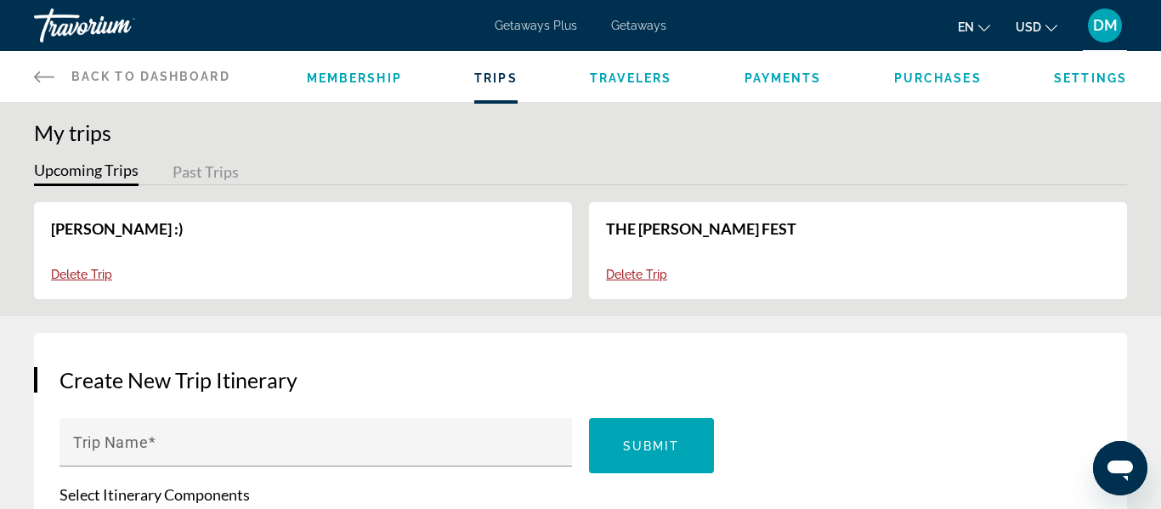
click at [621, 280] on span "Delete Trip" at bounding box center [636, 275] width 61 height 14
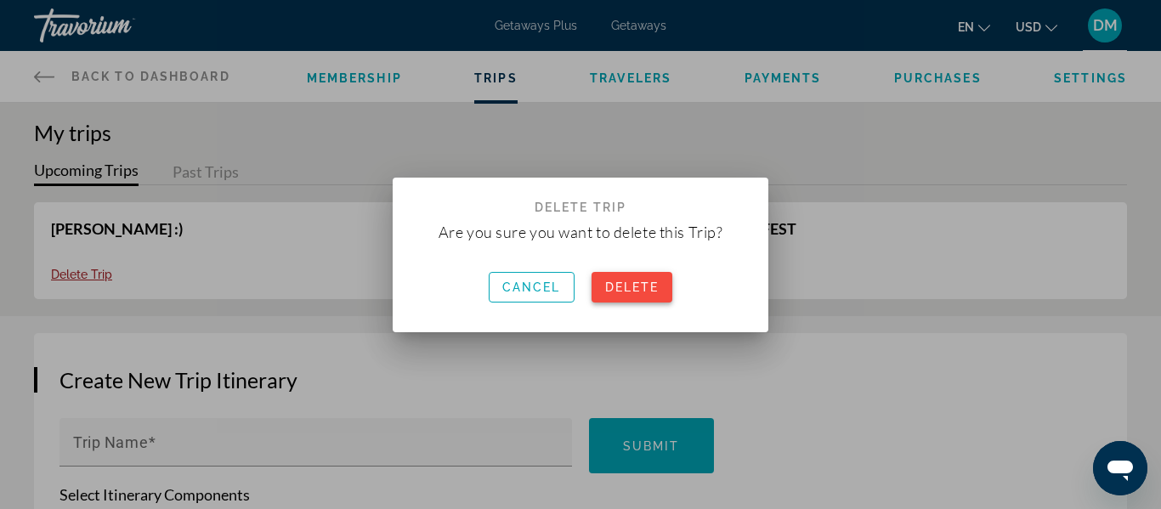
click at [608, 294] on span at bounding box center [632, 287] width 82 height 41
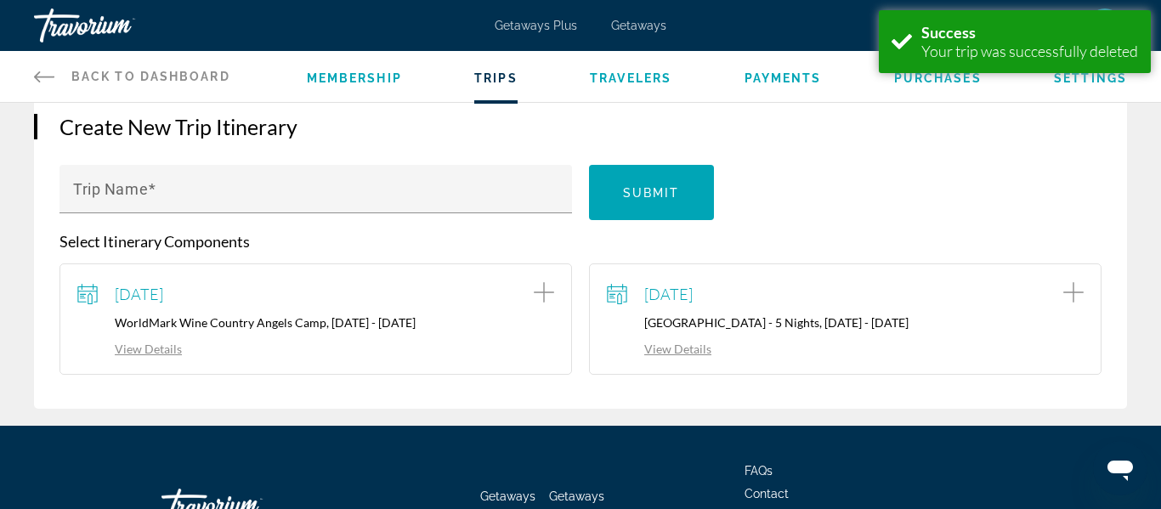
scroll to position [254, 0]
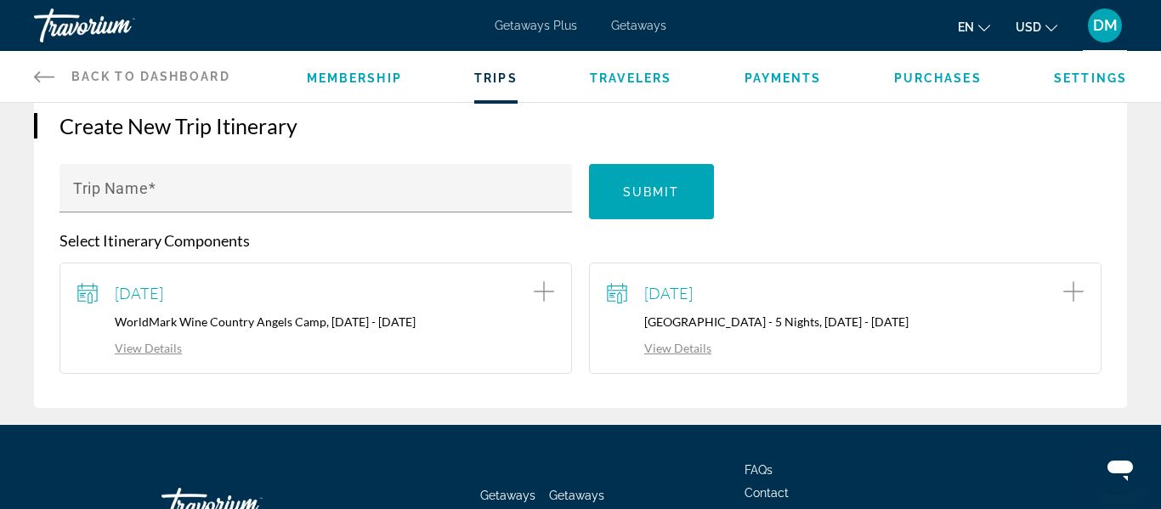
click at [142, 349] on link "View Details" at bounding box center [129, 348] width 105 height 14
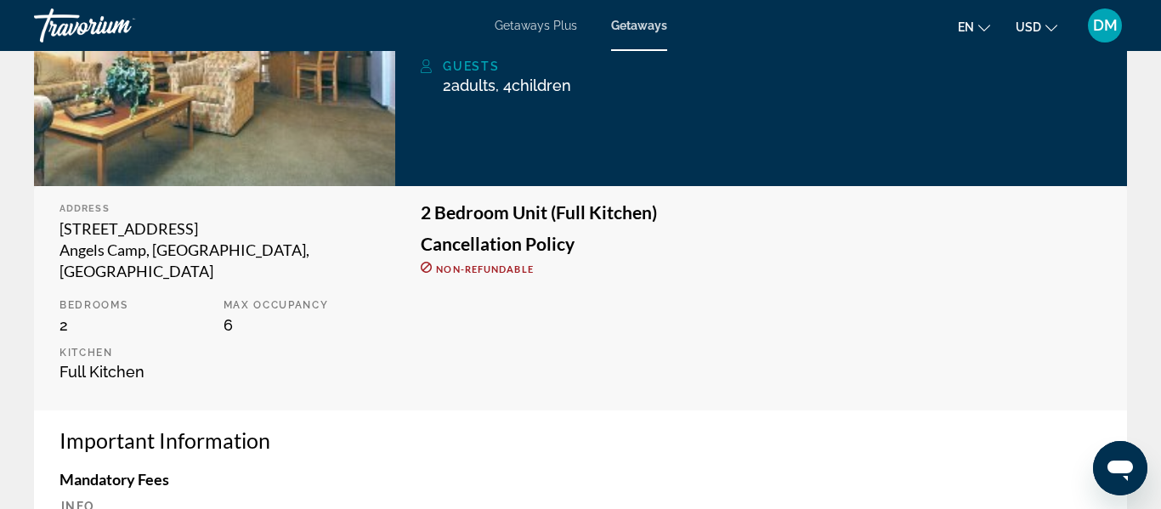
scroll to position [397, 0]
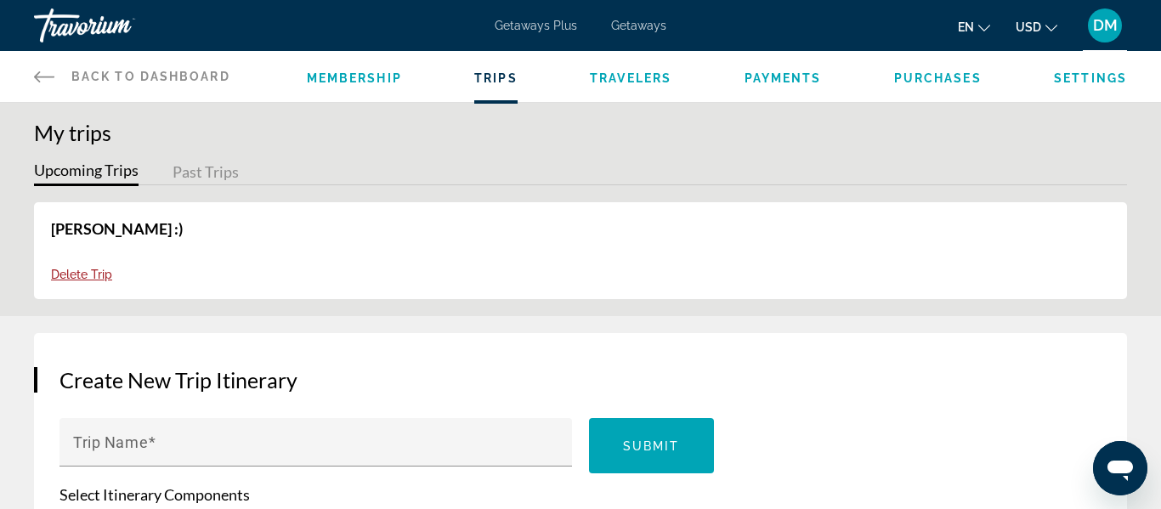
click at [212, 174] on button "Past Trips" at bounding box center [205, 173] width 66 height 26
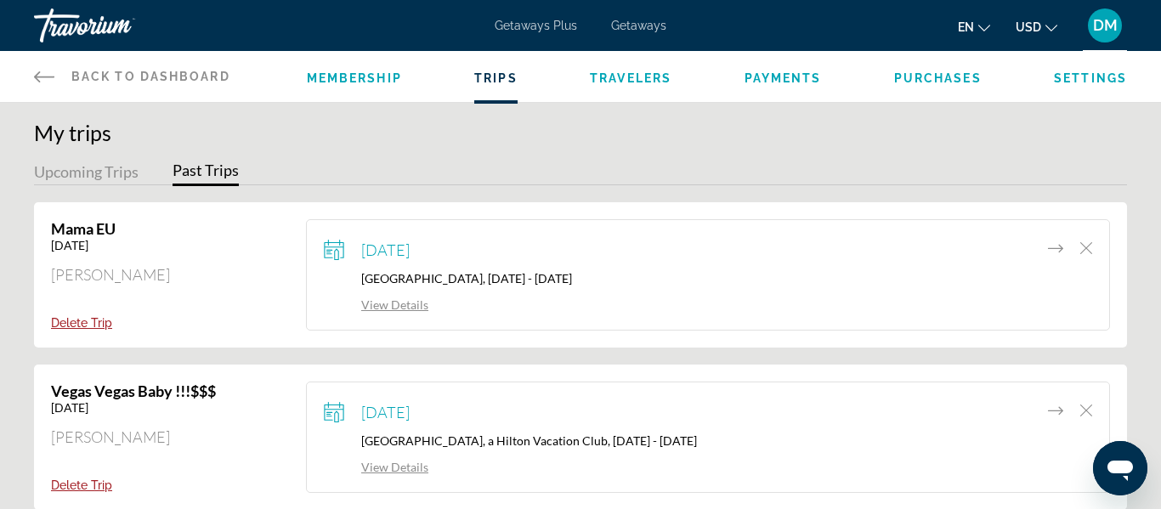
click at [621, 24] on span "Getaways" at bounding box center [638, 26] width 55 height 14
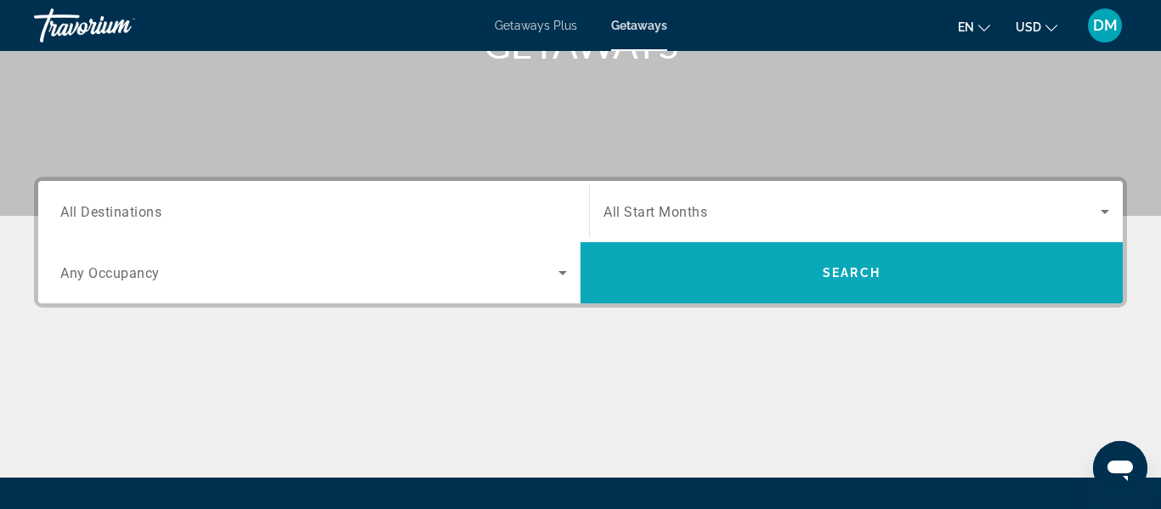
scroll to position [291, 0]
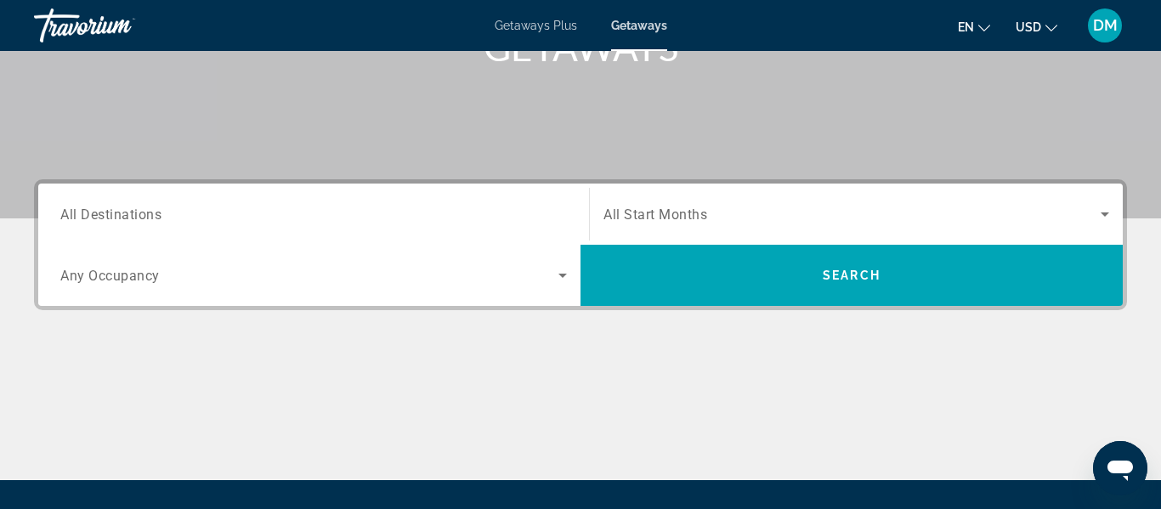
click at [1097, 218] on icon "Search widget" at bounding box center [1104, 214] width 20 height 20
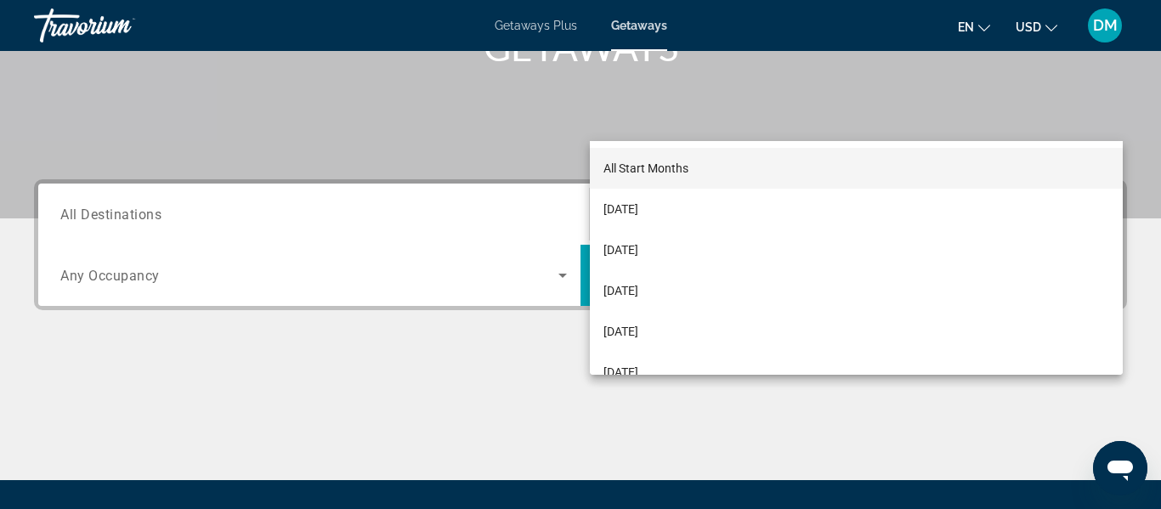
scroll to position [416, 0]
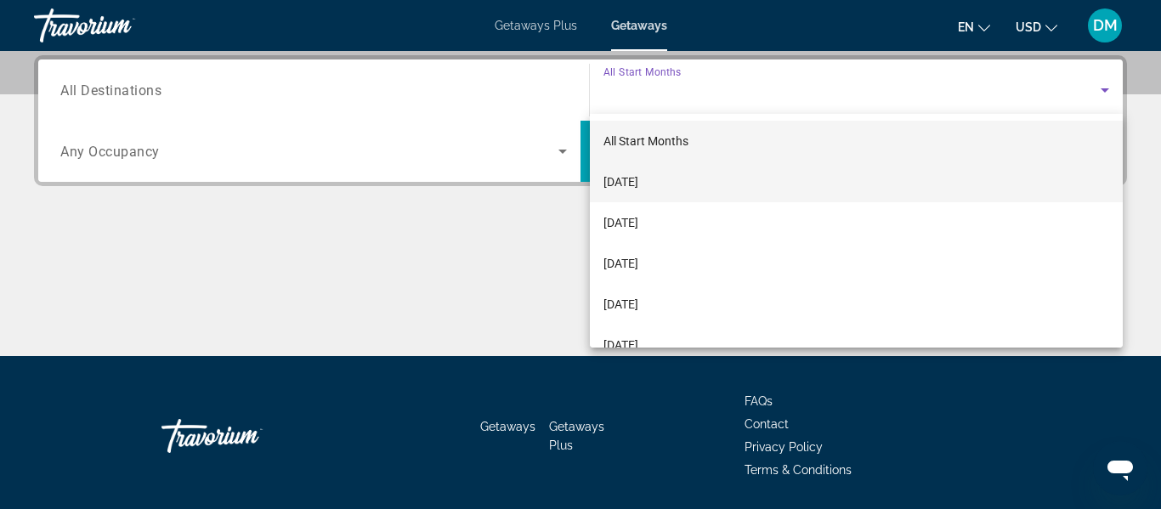
click at [770, 193] on mat-option "[DATE]" at bounding box center [856, 181] width 533 height 41
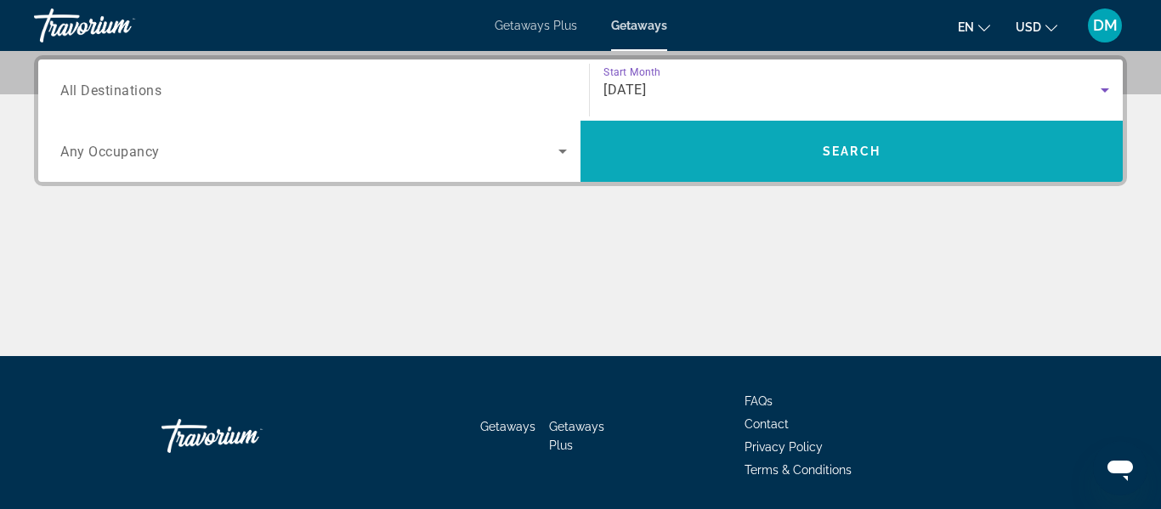
click at [727, 153] on span "Search widget" at bounding box center [851, 151] width 542 height 41
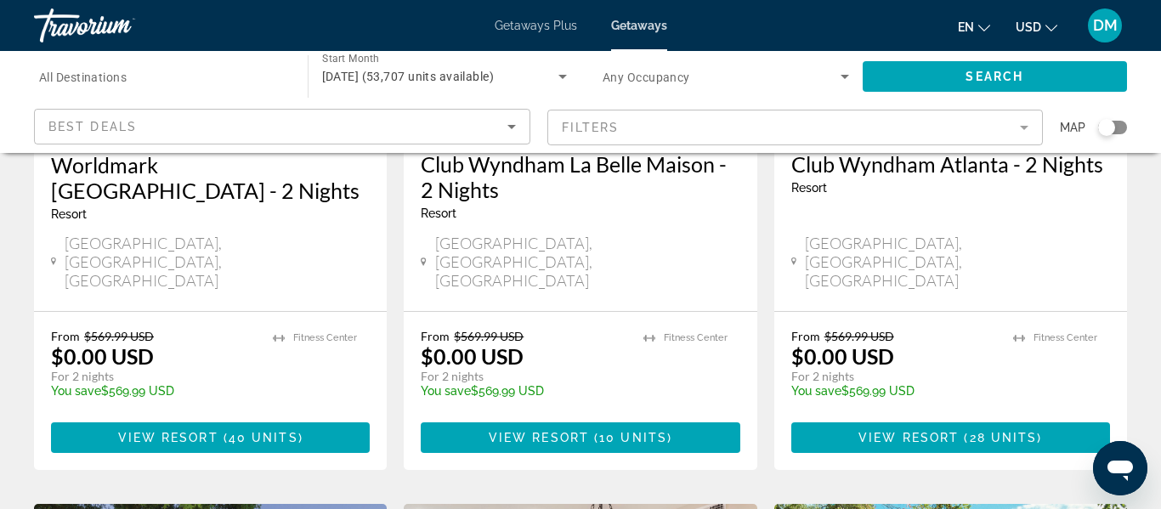
scroll to position [992, 0]
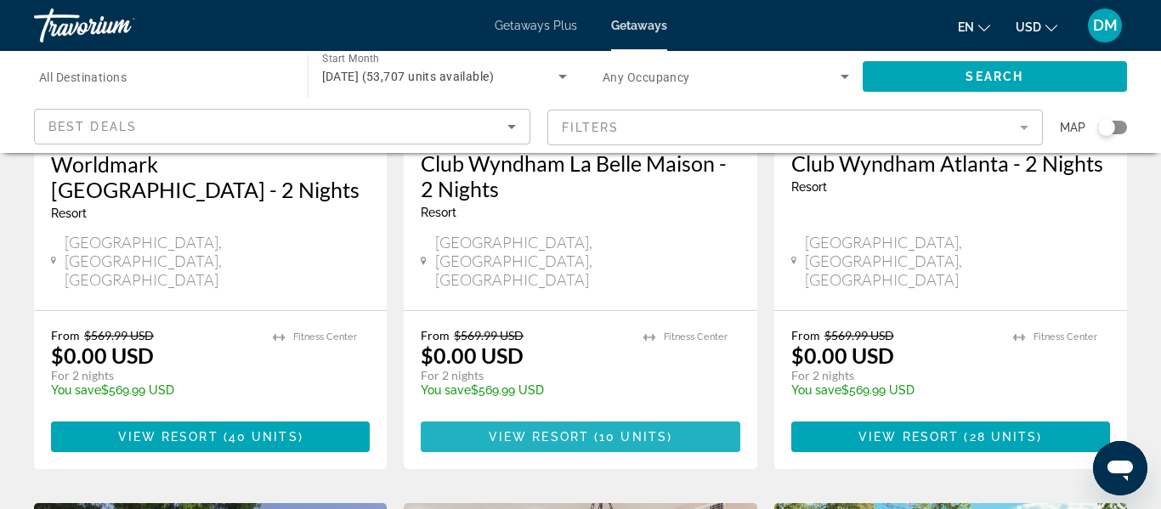
click at [563, 430] on span "View Resort" at bounding box center [539, 437] width 100 height 14
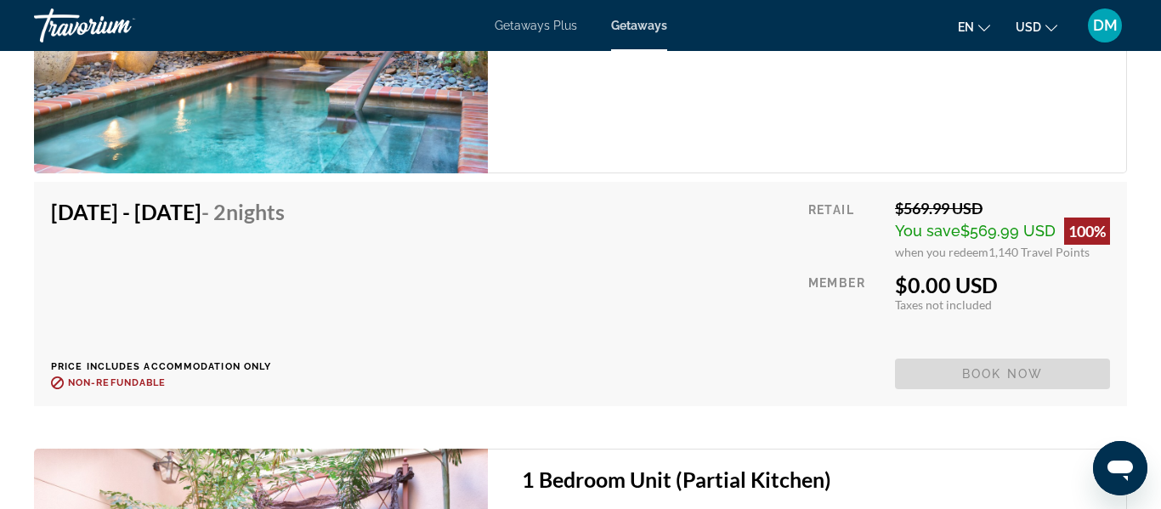
scroll to position [3849, 0]
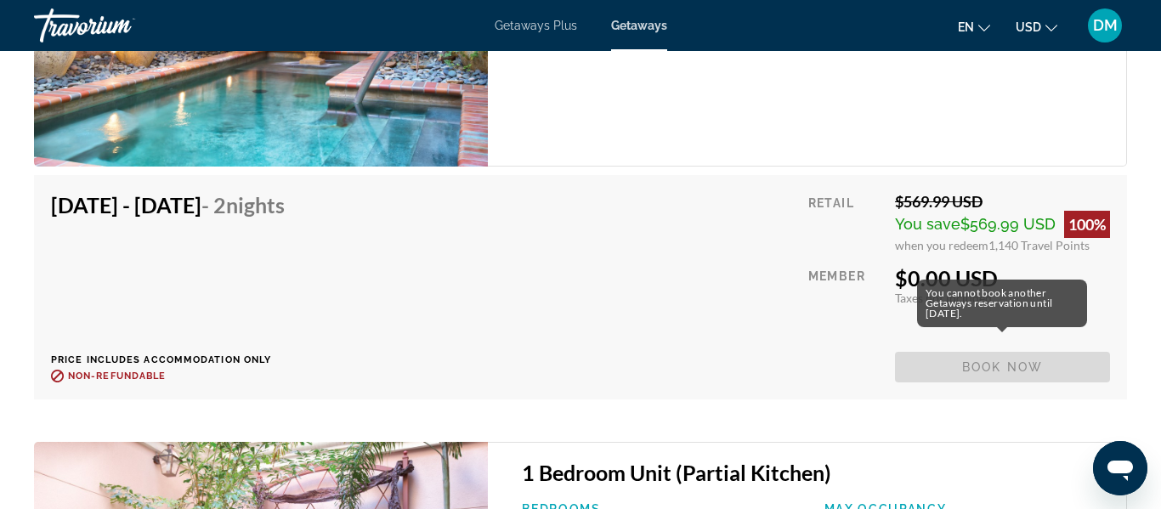
click at [951, 356] on span "Book now" at bounding box center [1002, 367] width 215 height 31
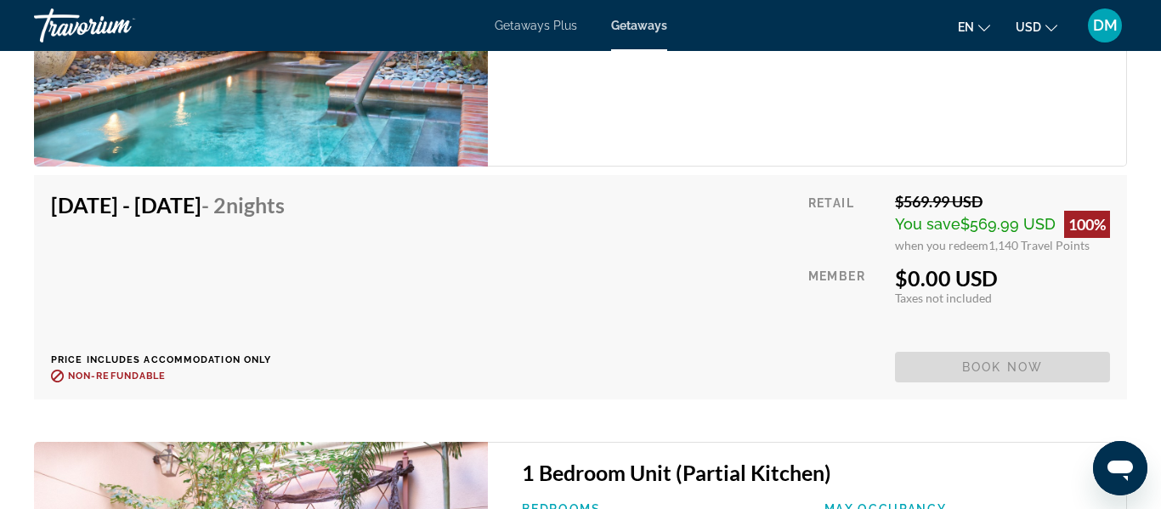
click at [951, 356] on span "Book now" at bounding box center [1002, 367] width 215 height 31
click at [951, 359] on span "Book now" at bounding box center [1002, 367] width 215 height 31
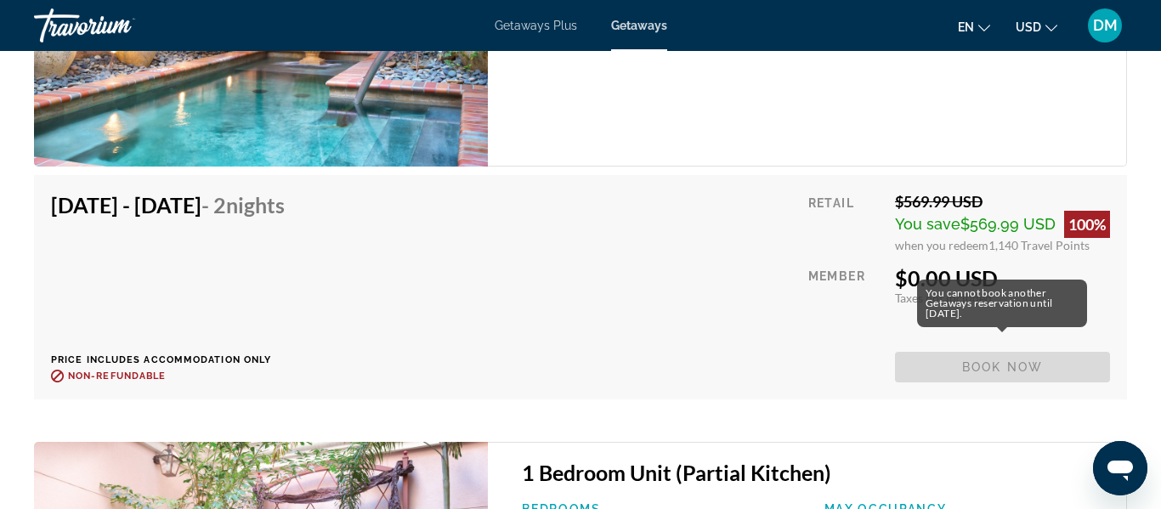
click at [967, 286] on div "You cannot book another Getaways reservation until [DATE]." at bounding box center [1002, 304] width 170 height 48
click at [962, 319] on div "You cannot book another Getaways reservation until [DATE]." at bounding box center [1002, 304] width 170 height 48
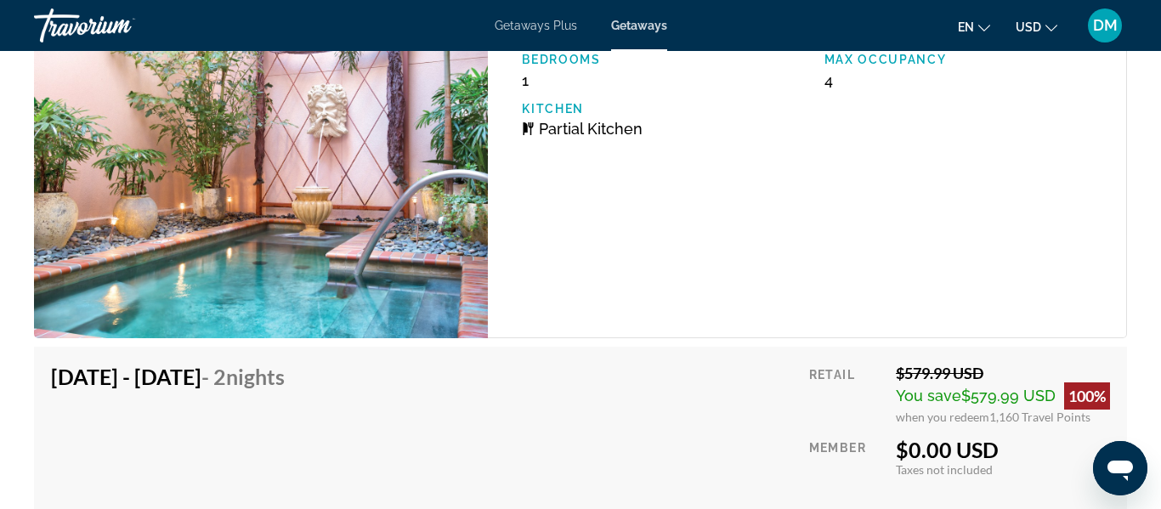
scroll to position [4295, 0]
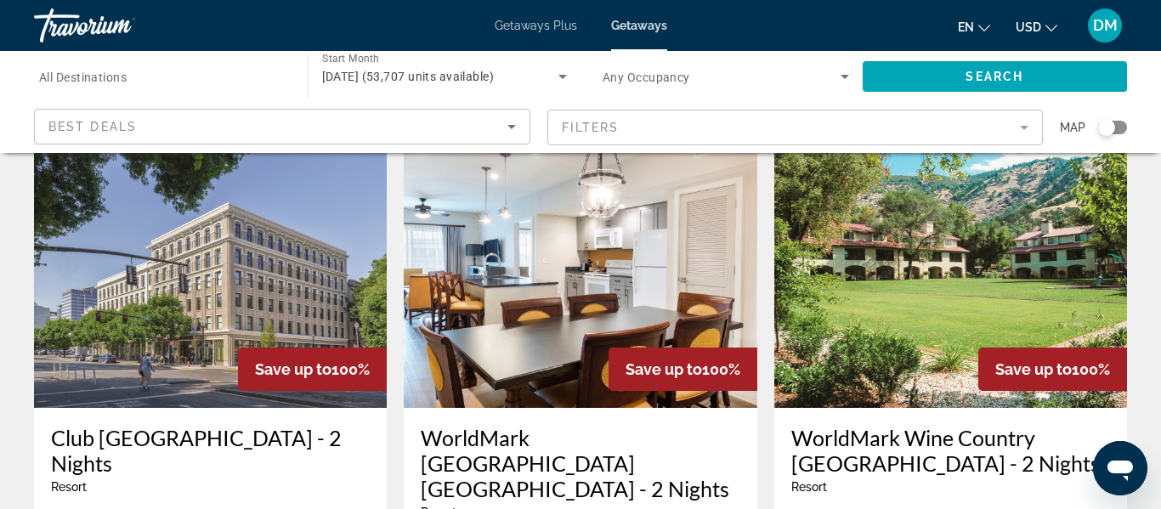
scroll to position [2395, 0]
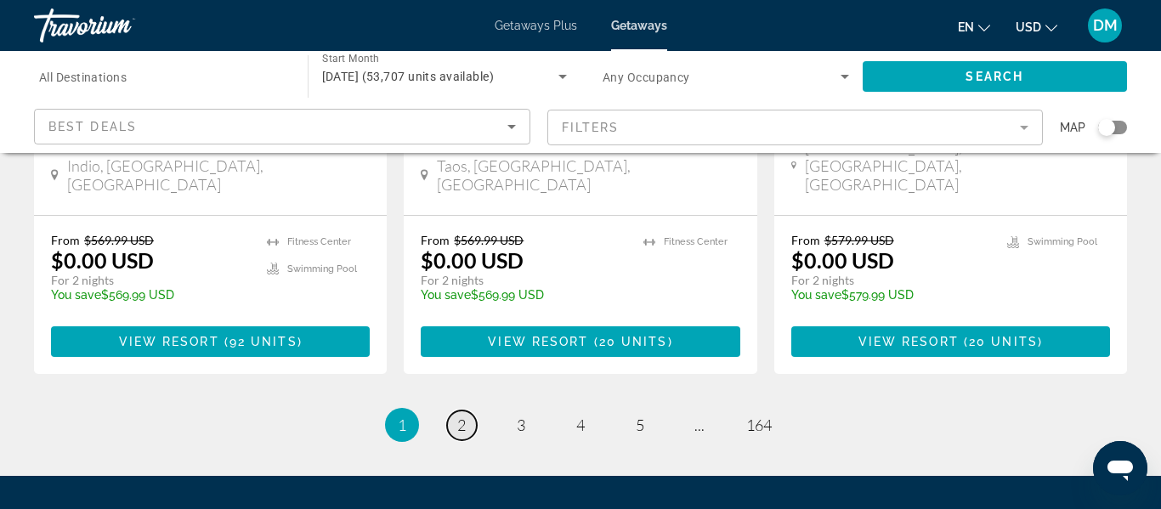
click at [459, 416] on span "2" at bounding box center [461, 425] width 8 height 19
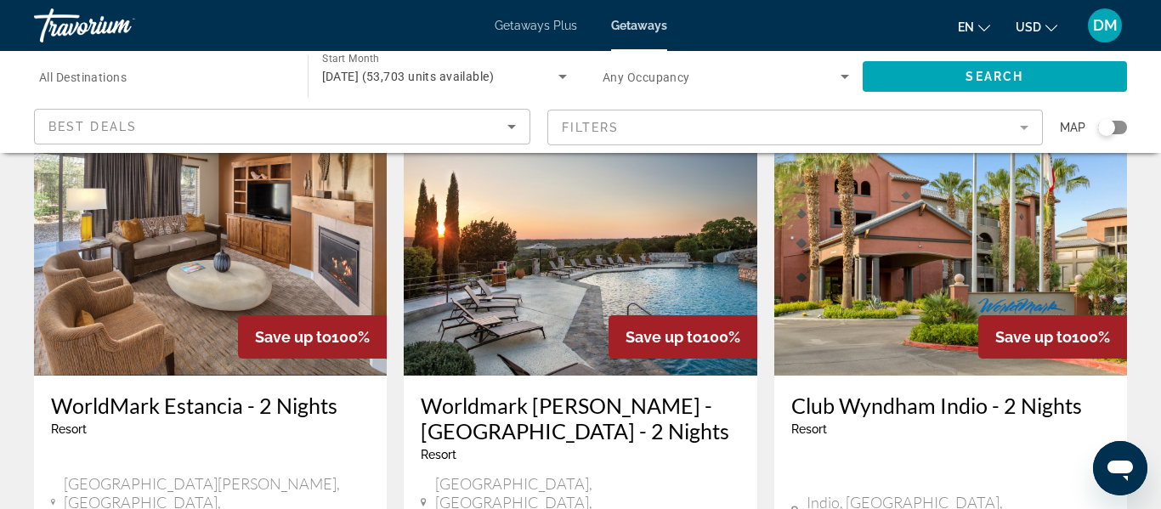
scroll to position [2394, 0]
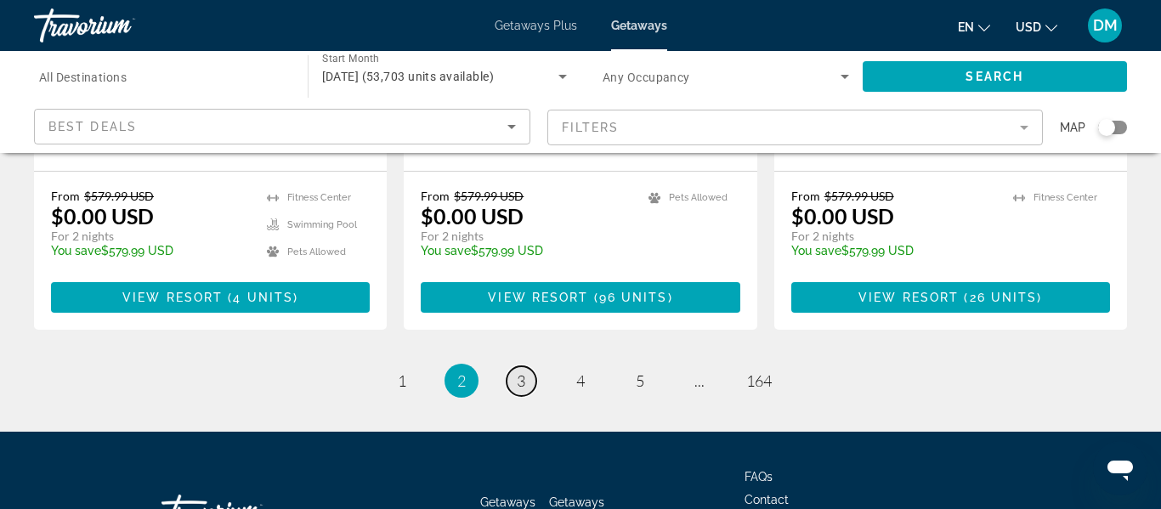
click at [523, 371] on span "3" at bounding box center [521, 380] width 8 height 19
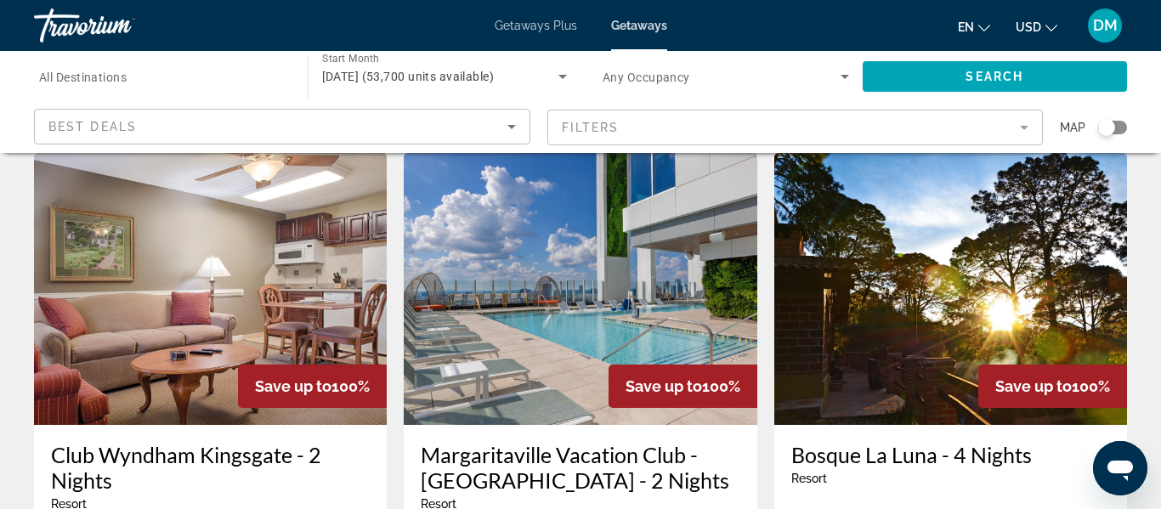
scroll to position [1345, 0]
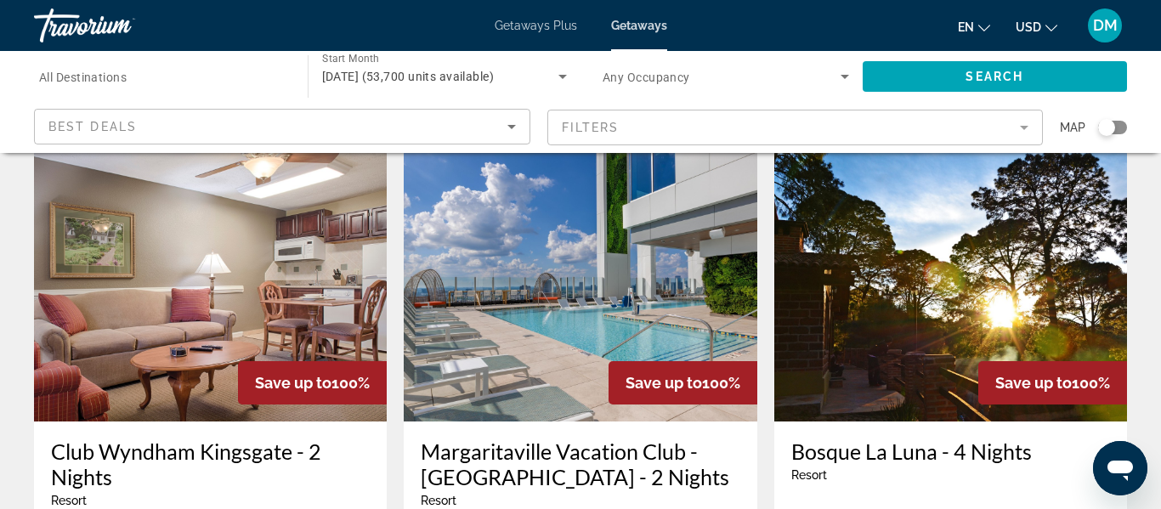
click at [534, 23] on span "Getaways Plus" at bounding box center [536, 26] width 82 height 14
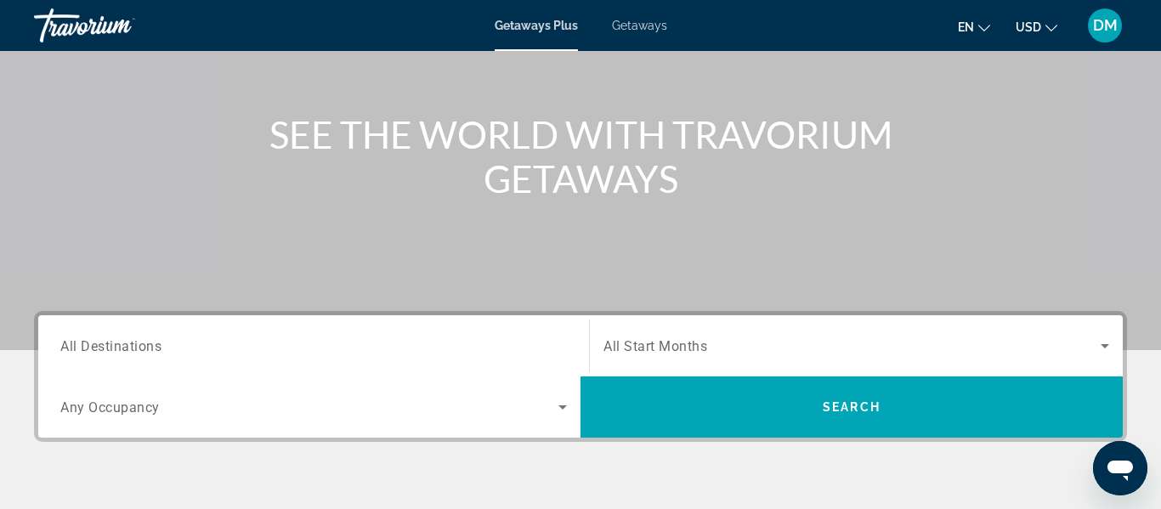
scroll to position [159, 0]
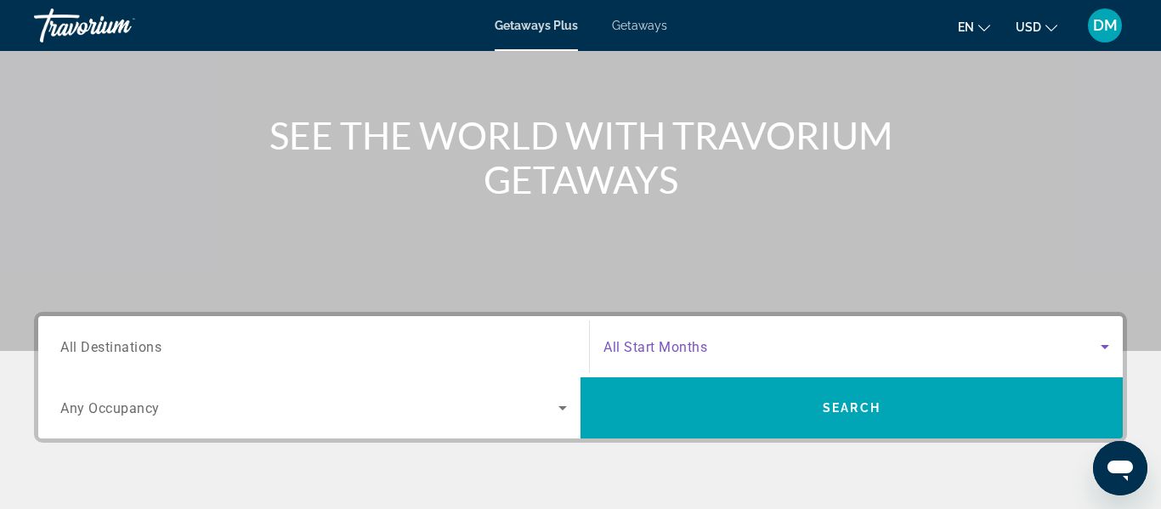
click at [1100, 346] on icon "Search widget" at bounding box center [1104, 346] width 20 height 20
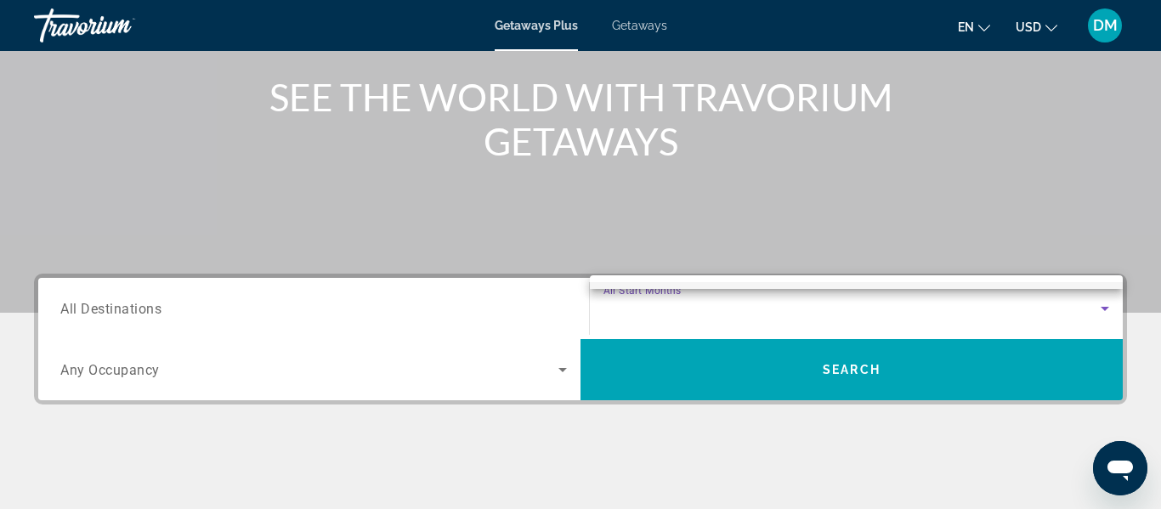
scroll to position [195, 0]
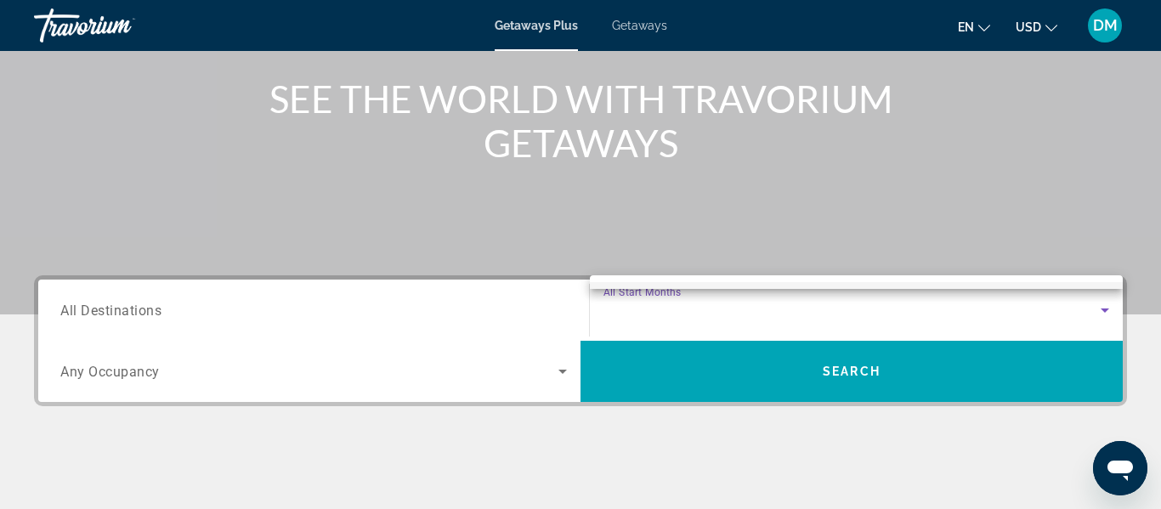
click at [1102, 312] on div at bounding box center [580, 254] width 1161 height 509
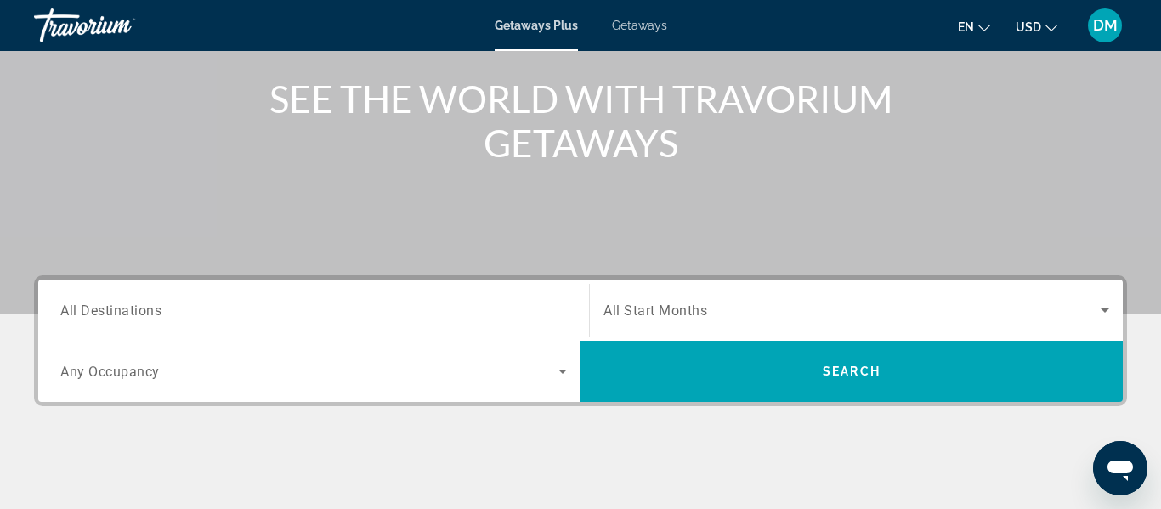
click at [1102, 314] on icon "Search widget" at bounding box center [1104, 310] width 20 height 20
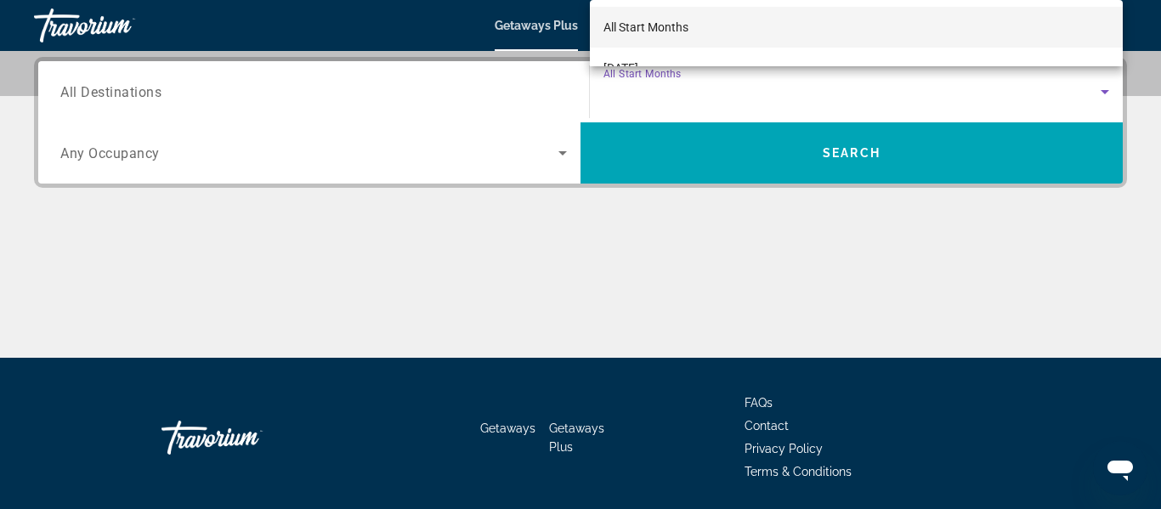
scroll to position [416, 0]
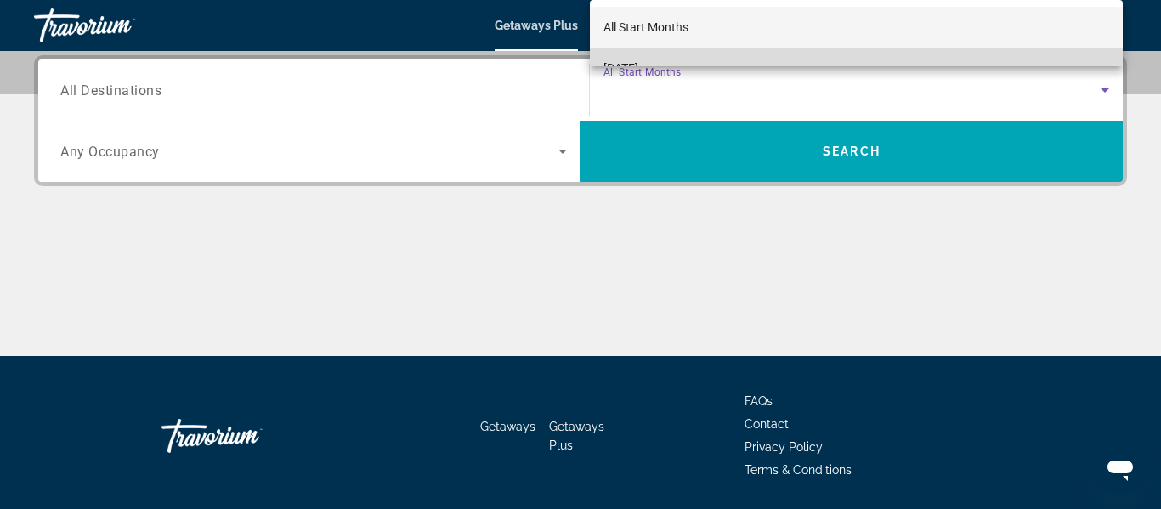
click at [673, 55] on mat-option "[DATE]" at bounding box center [856, 68] width 533 height 41
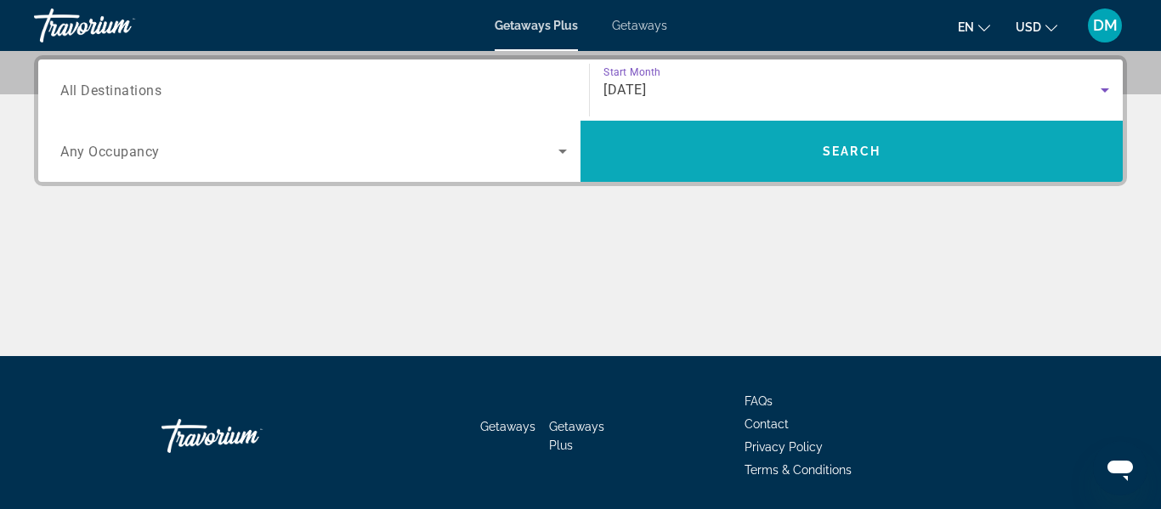
click at [693, 137] on span "Search widget" at bounding box center [851, 151] width 542 height 41
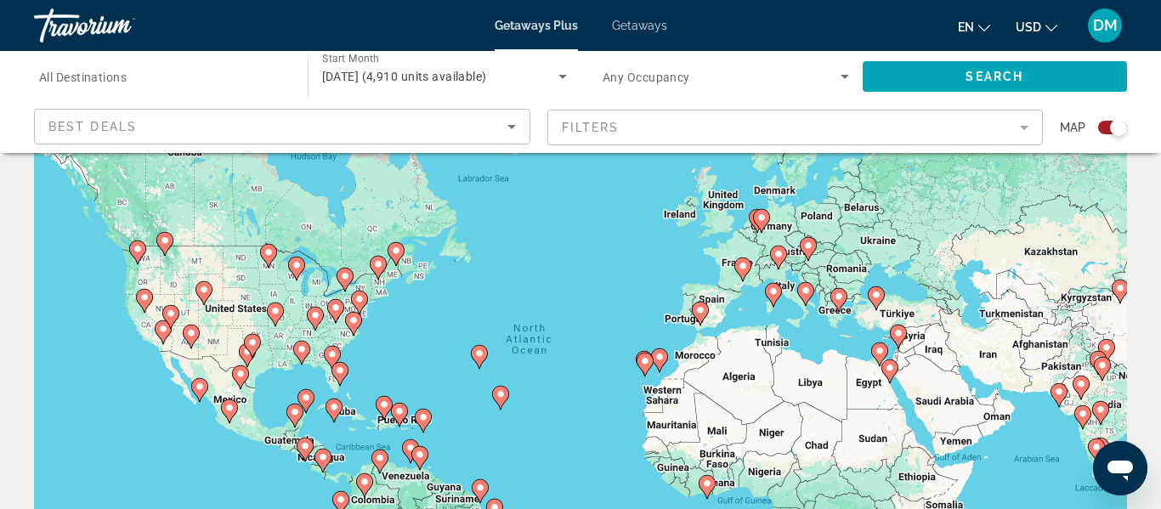
scroll to position [54, 0]
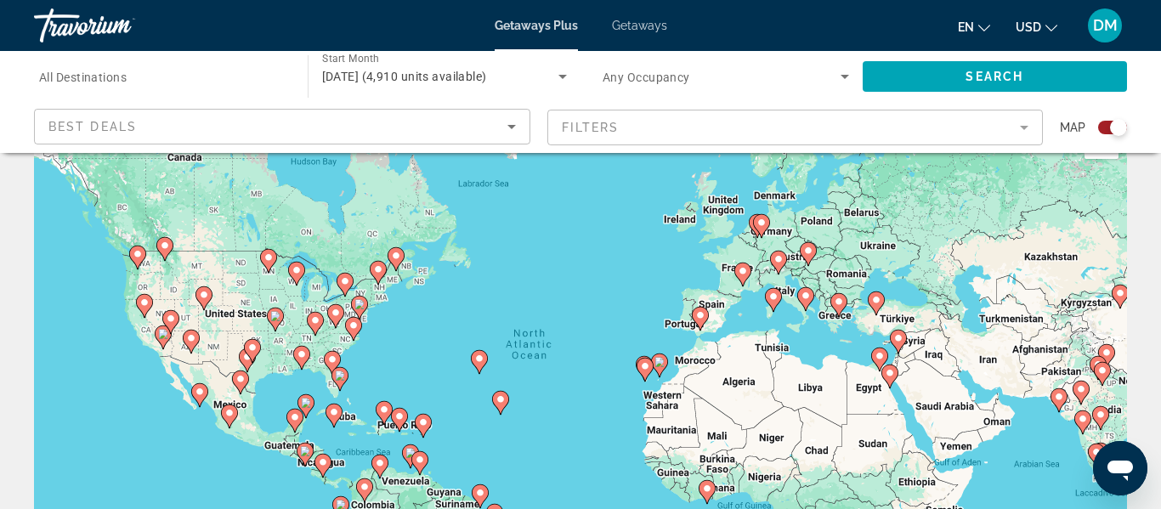
click at [274, 325] on icon "Main content" at bounding box center [275, 319] width 15 height 22
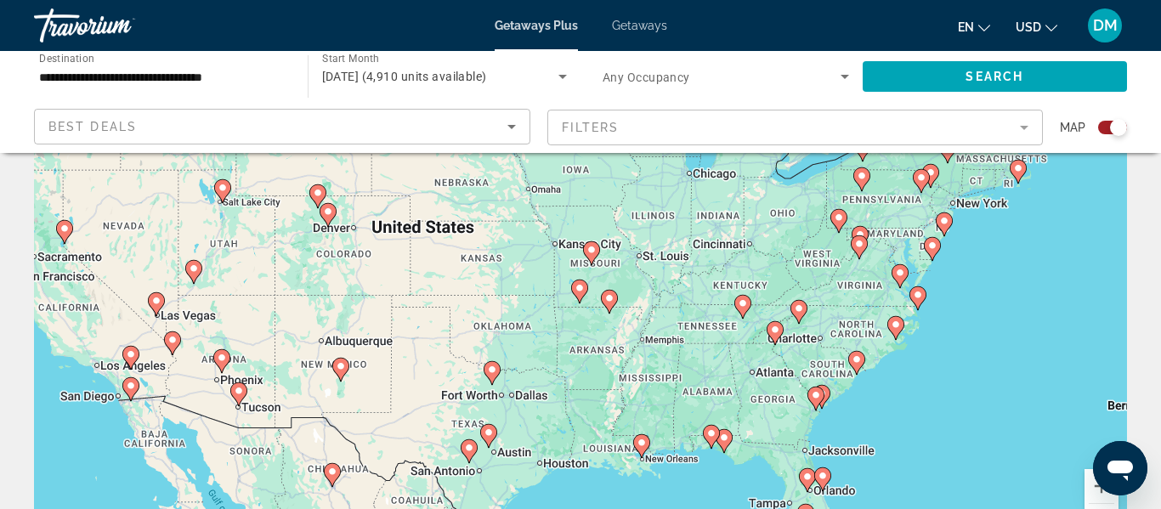
scroll to position [113, 0]
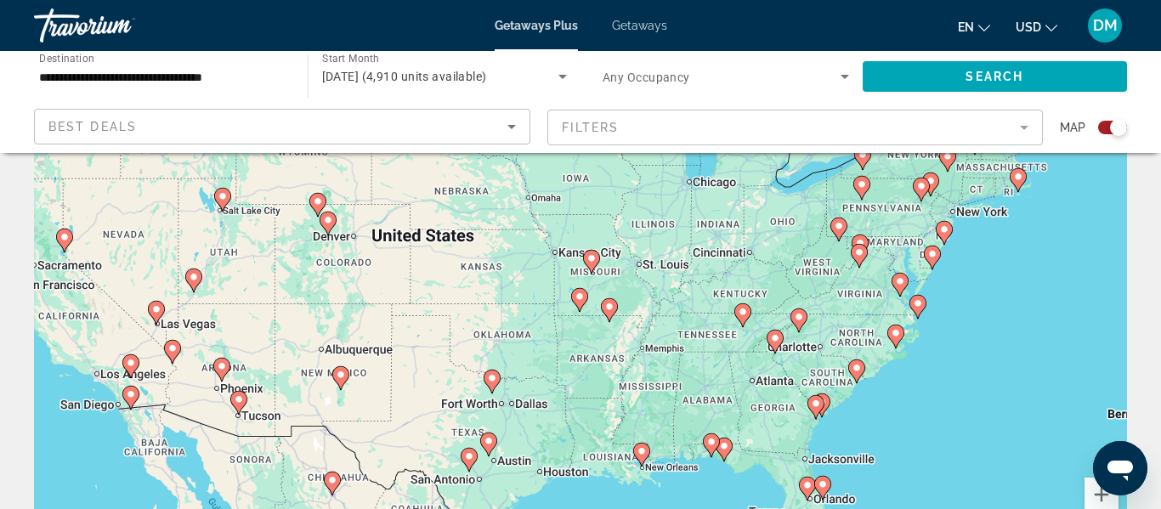
click at [642, 460] on icon "Main content" at bounding box center [641, 455] width 15 height 22
type input "**********"
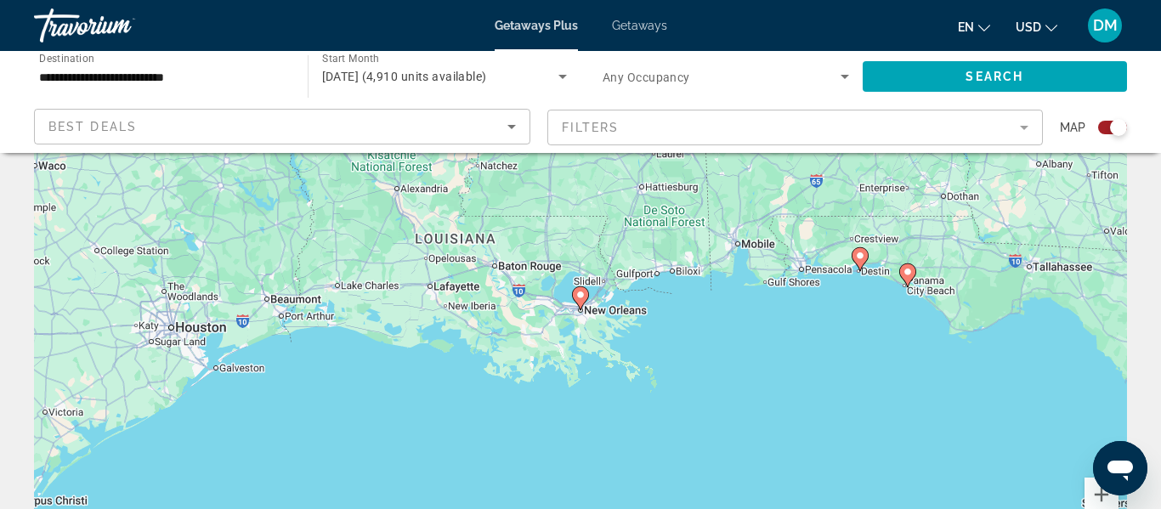
click at [583, 303] on icon "Main content" at bounding box center [580, 298] width 17 height 24
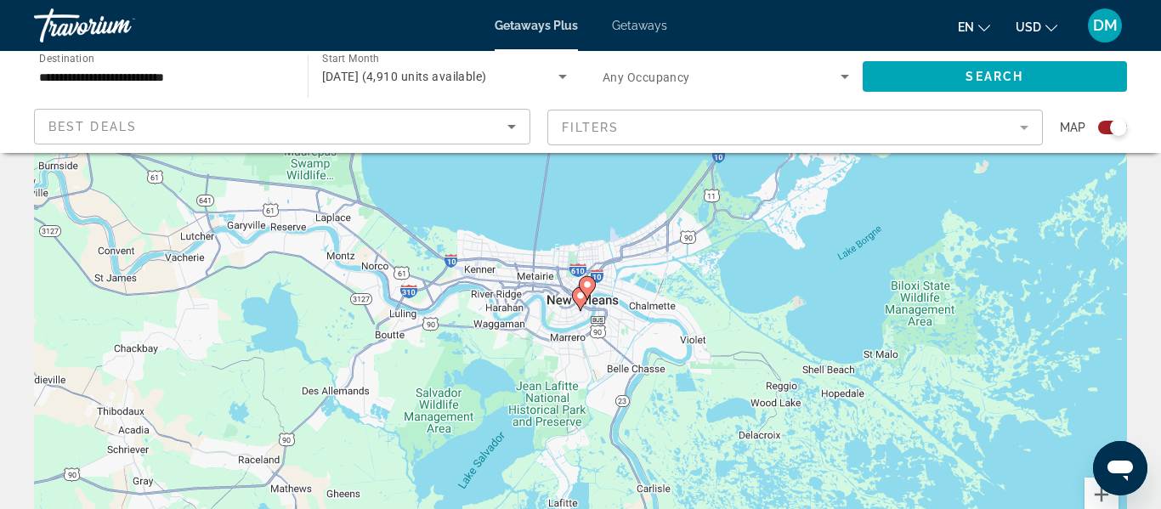
click at [582, 293] on gmp-advanced-marker "Main content" at bounding box center [587, 287] width 17 height 25
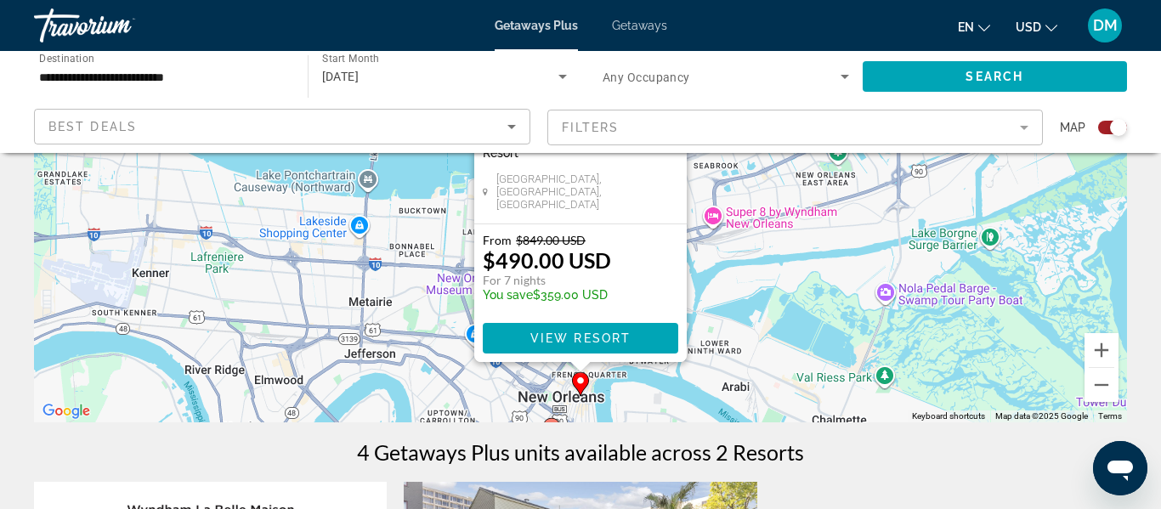
scroll to position [259, 0]
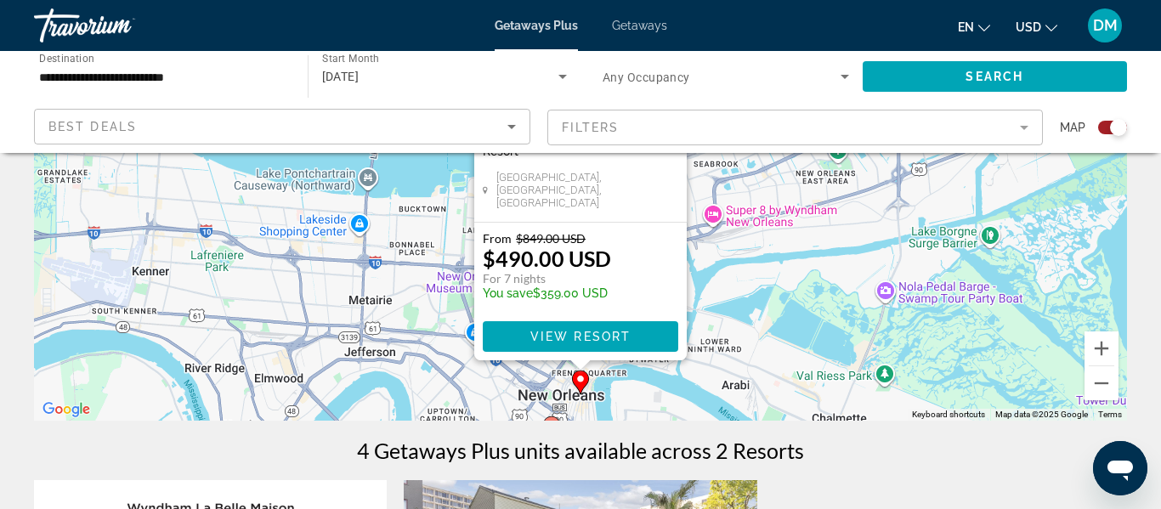
click at [551, 417] on icon "Main content" at bounding box center [551, 428] width 15 height 22
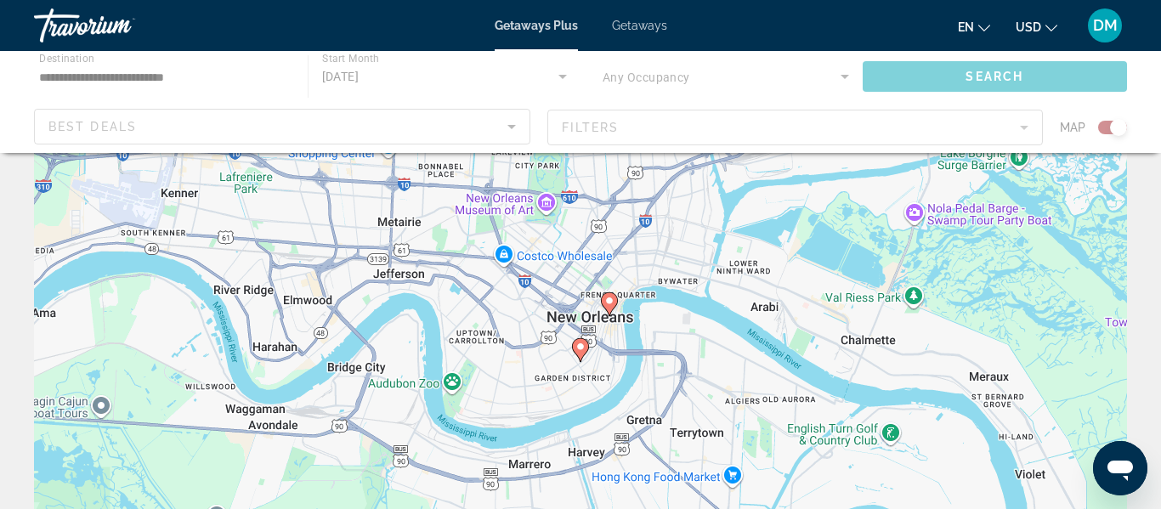
scroll to position [0, 0]
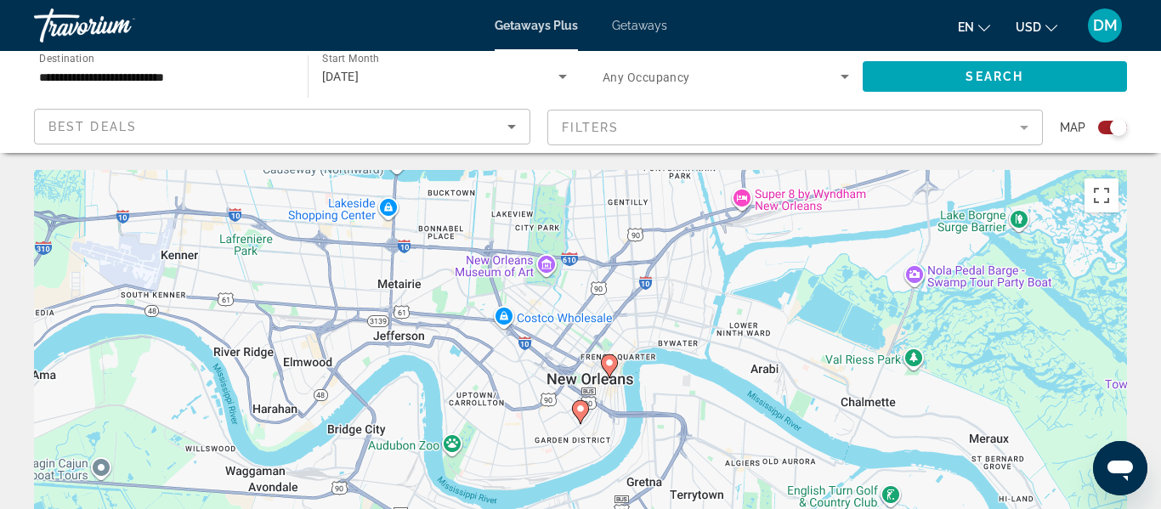
click at [580, 414] on icon "Main content" at bounding box center [580, 412] width 15 height 22
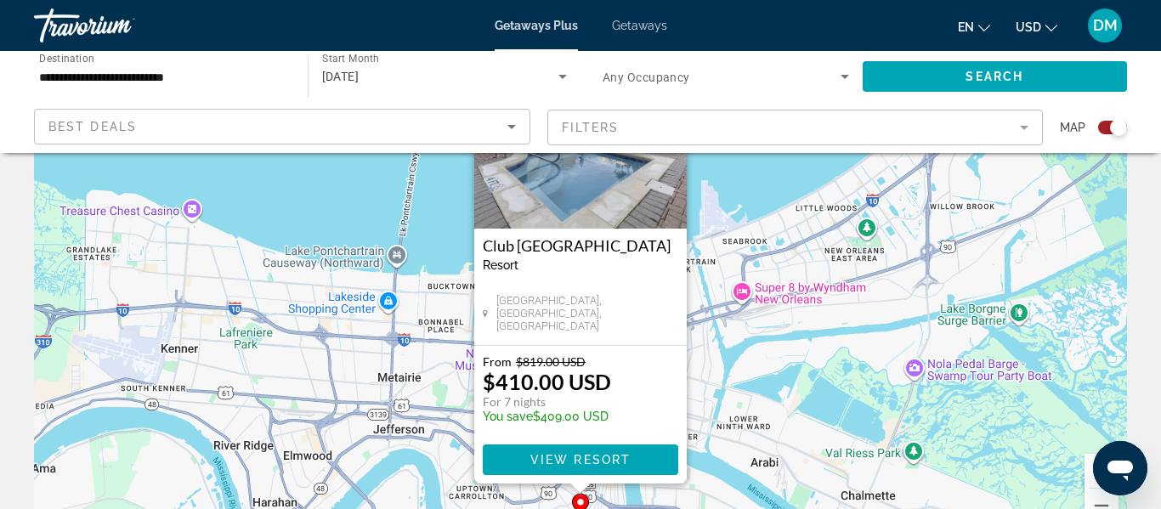
scroll to position [139, 0]
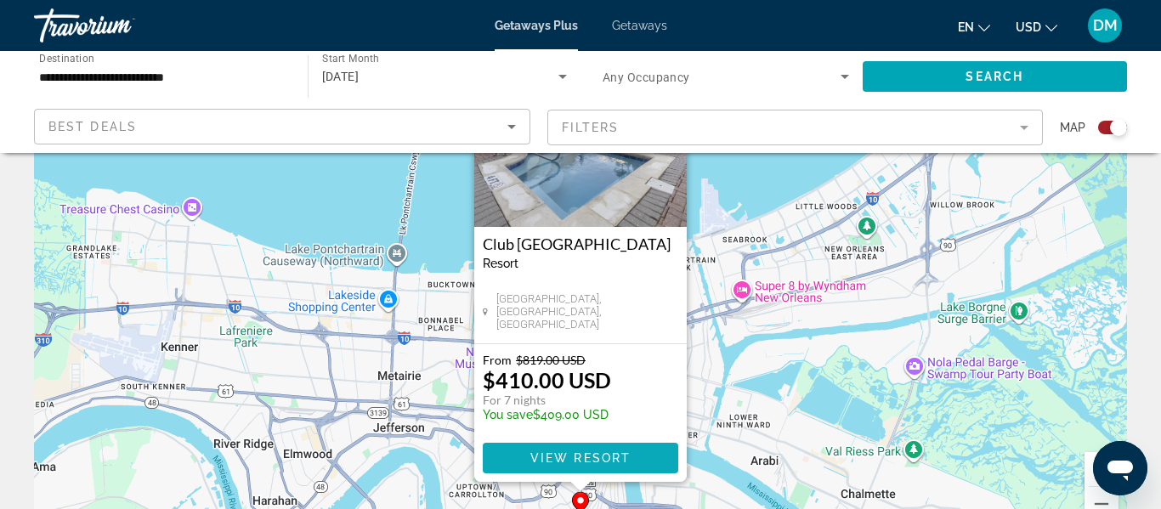
click at [601, 454] on span "View Resort" at bounding box center [580, 458] width 100 height 14
